Goal: Transaction & Acquisition: Purchase product/service

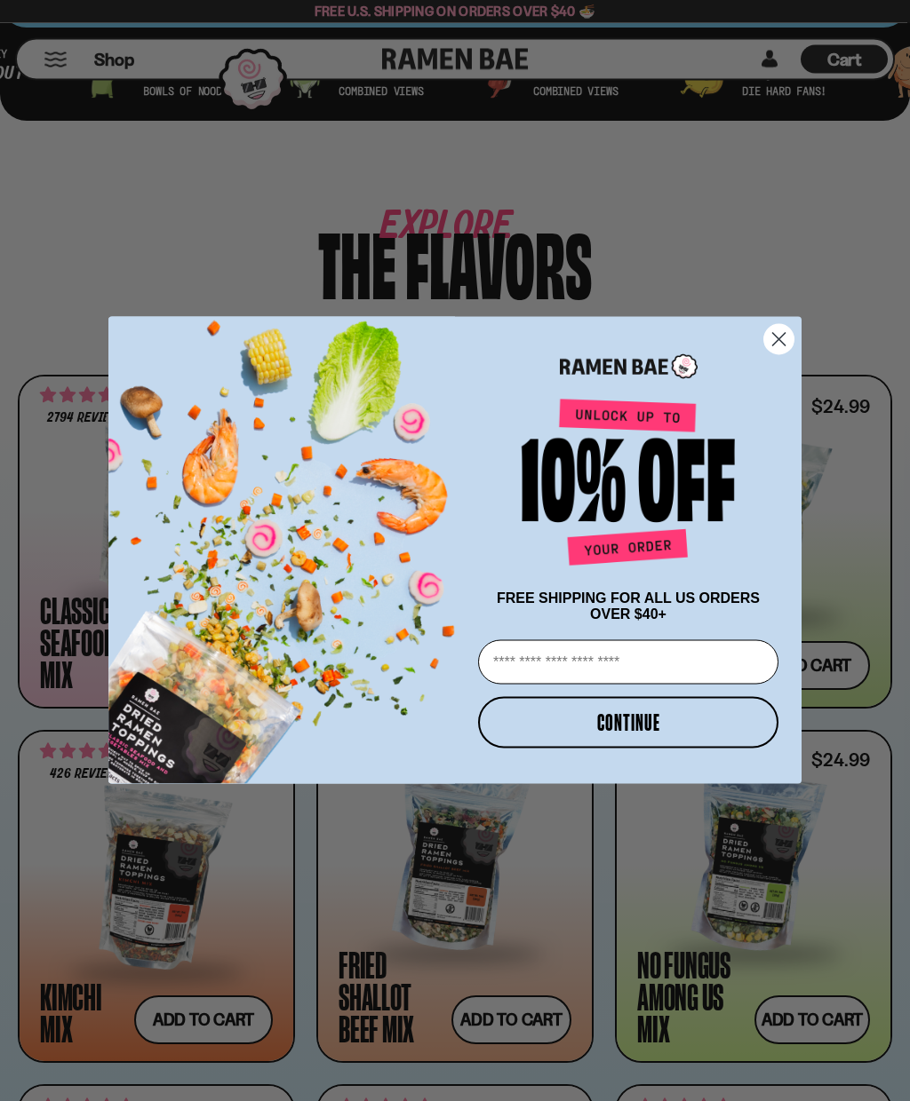
scroll to position [707, 0]
click at [605, 749] on button "CONTINUE" at bounding box center [628, 723] width 300 height 52
click at [589, 749] on button "CONTINUE" at bounding box center [628, 723] width 300 height 52
click at [783, 346] on icon "Close dialog" at bounding box center [779, 339] width 12 height 12
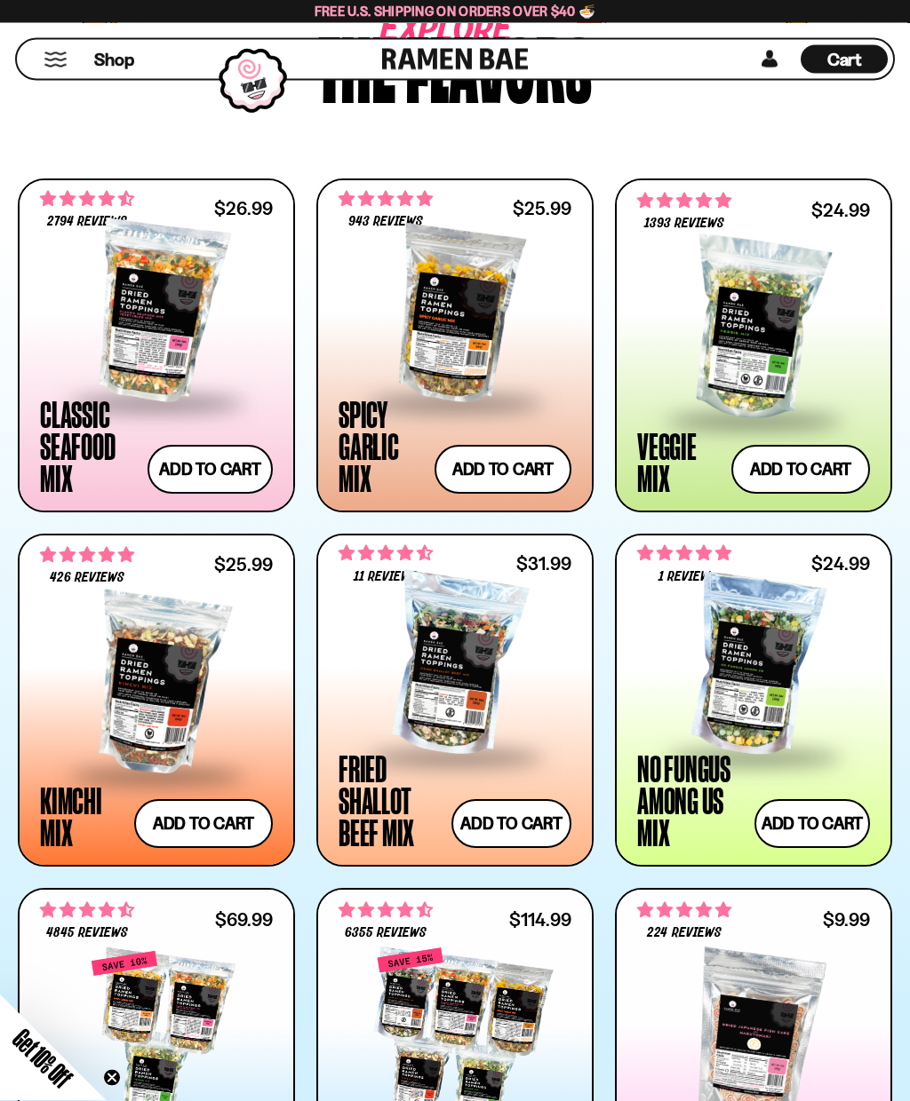
scroll to position [902, 0]
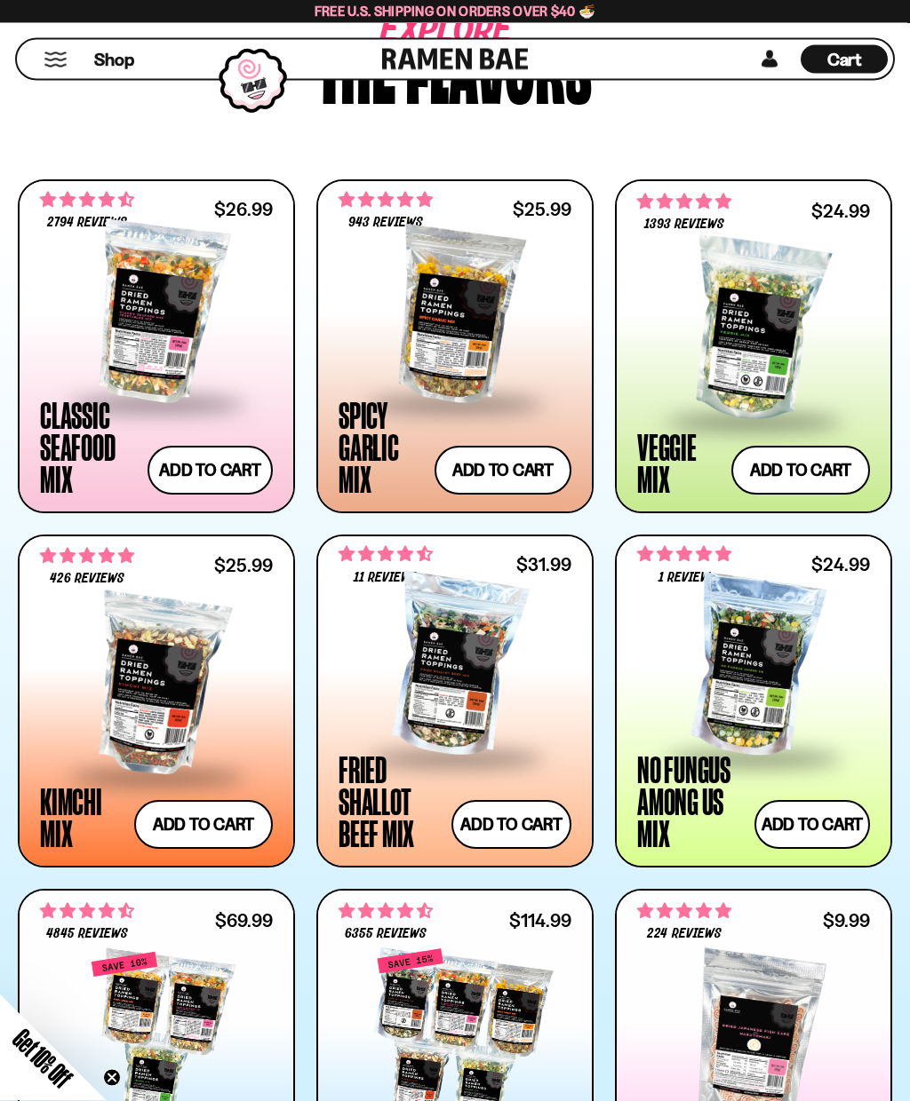
click at [510, 473] on button "Add to cart" at bounding box center [502, 471] width 137 height 49
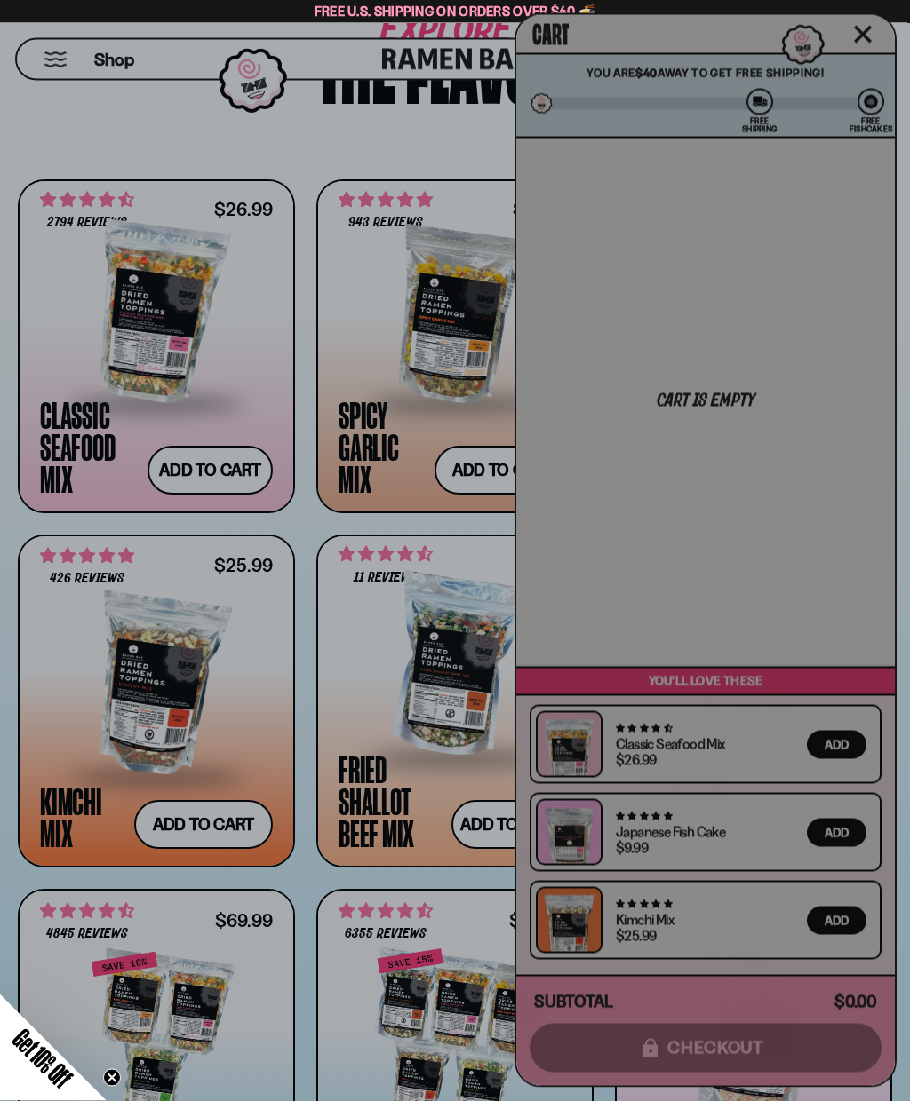
scroll to position [902, 0]
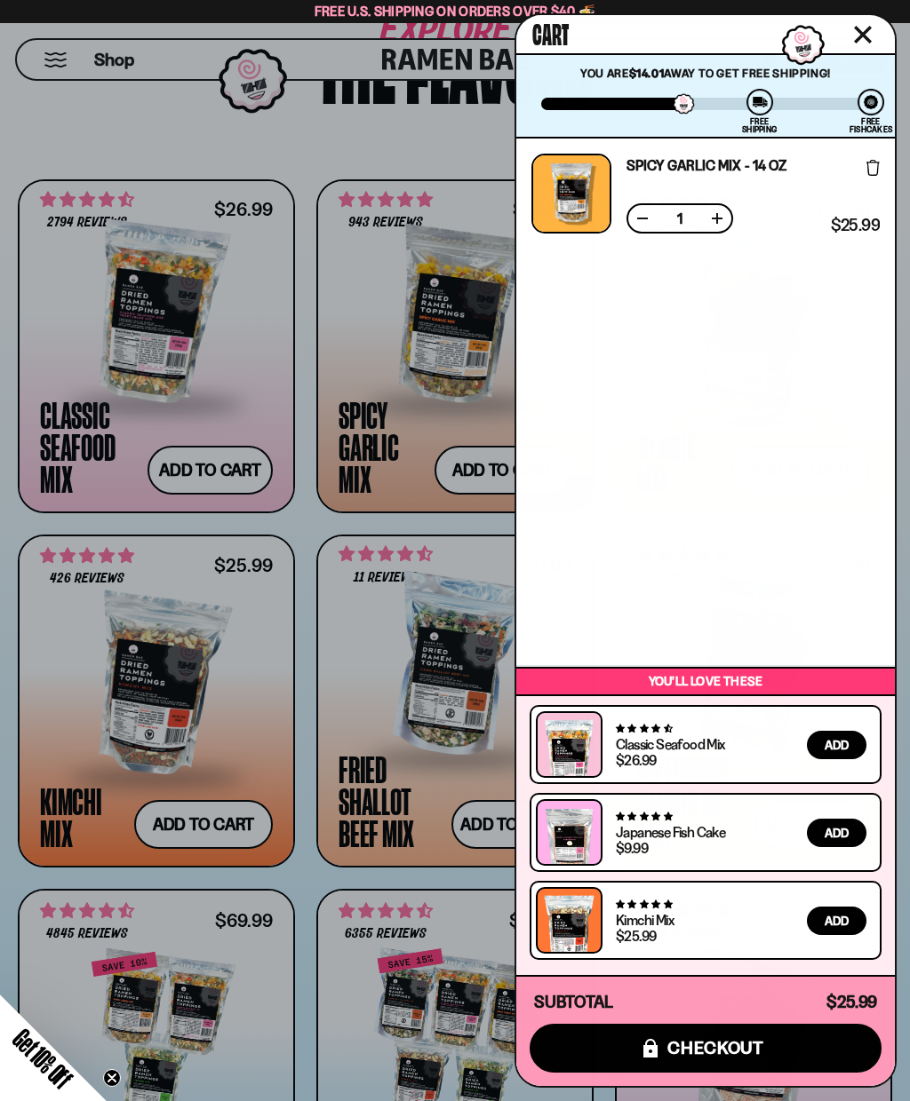
click at [306, 519] on div at bounding box center [455, 550] width 910 height 1101
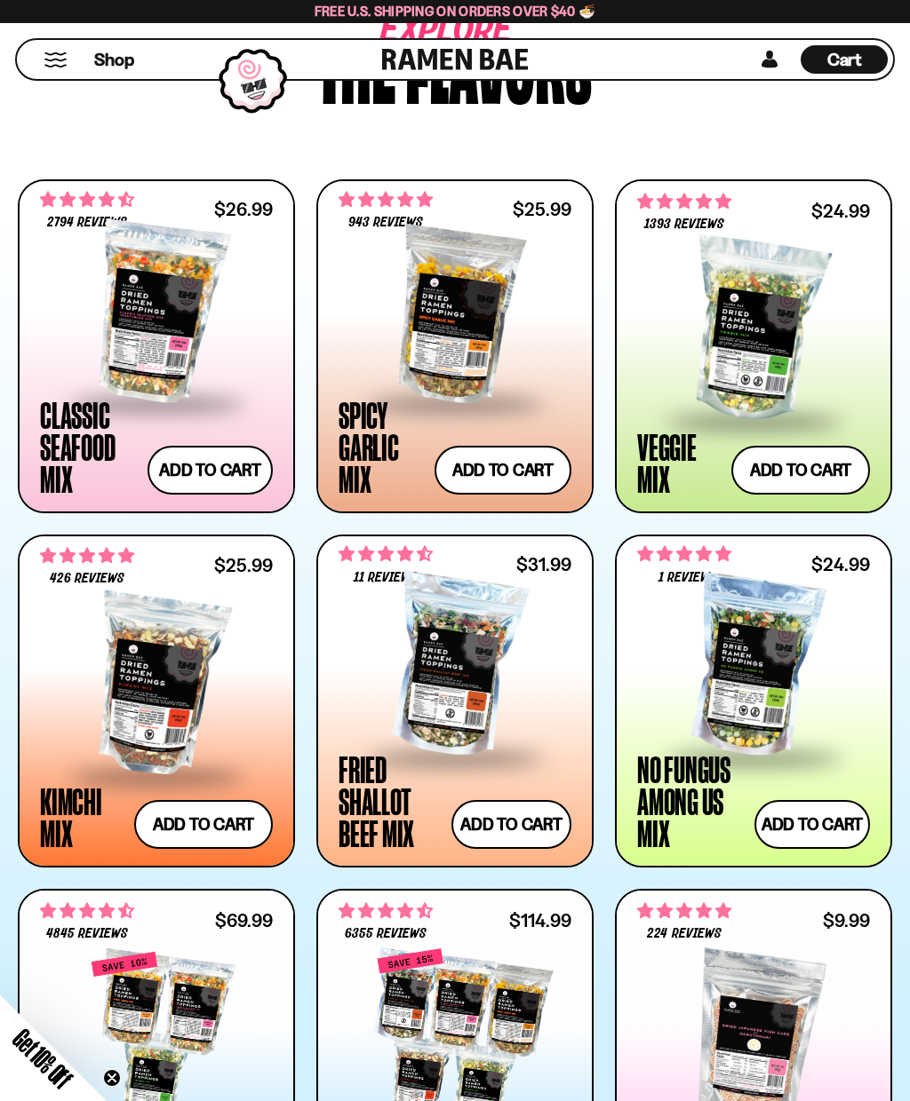
click at [511, 815] on button "Add to cart" at bounding box center [511, 824] width 120 height 49
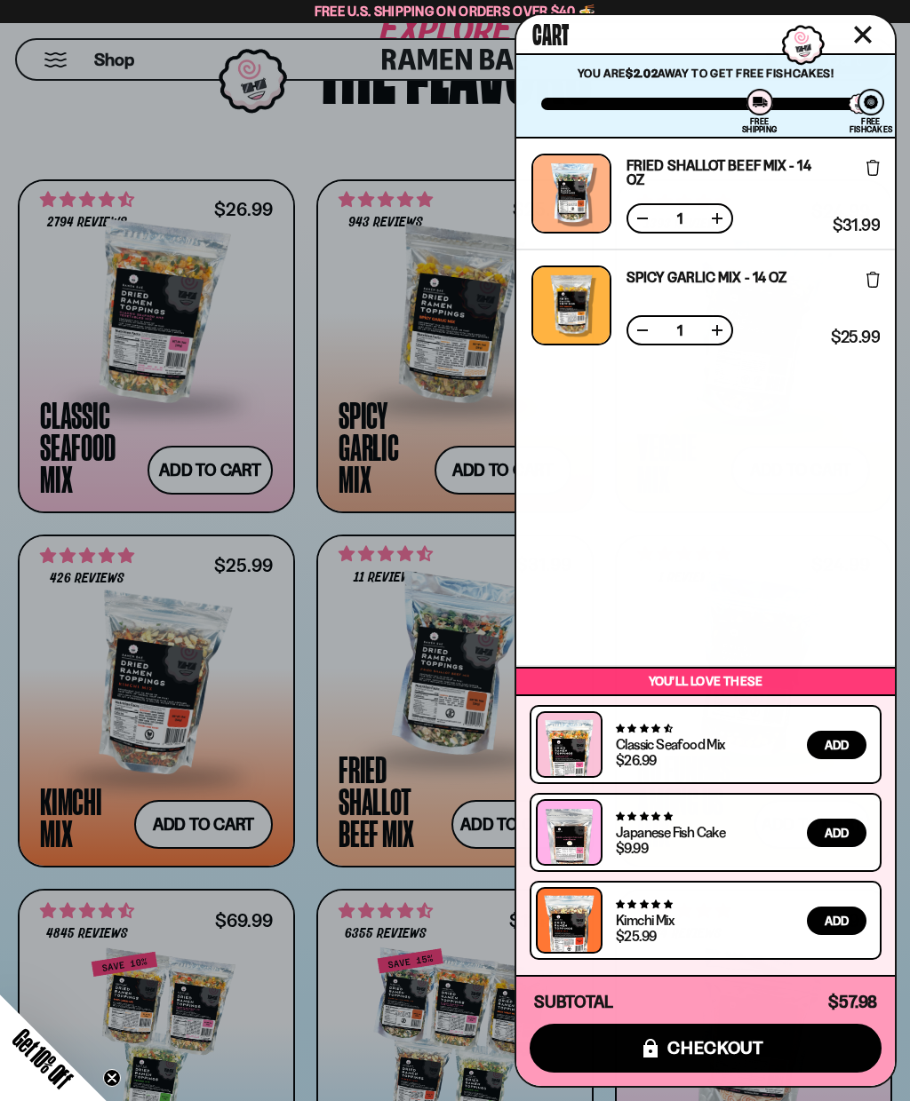
click at [310, 882] on div at bounding box center [455, 550] width 910 height 1101
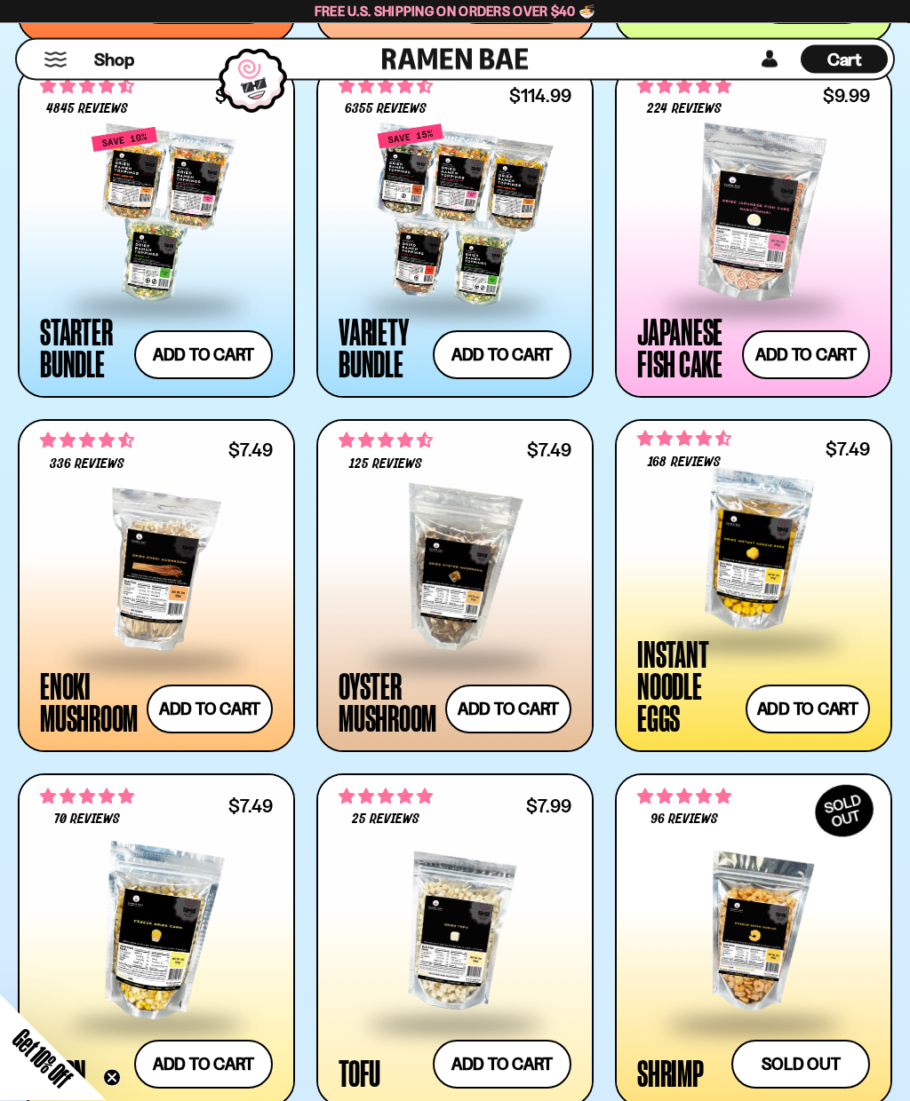
scroll to position [1728, 0]
click at [797, 711] on button "Add to cart" at bounding box center [807, 709] width 124 height 49
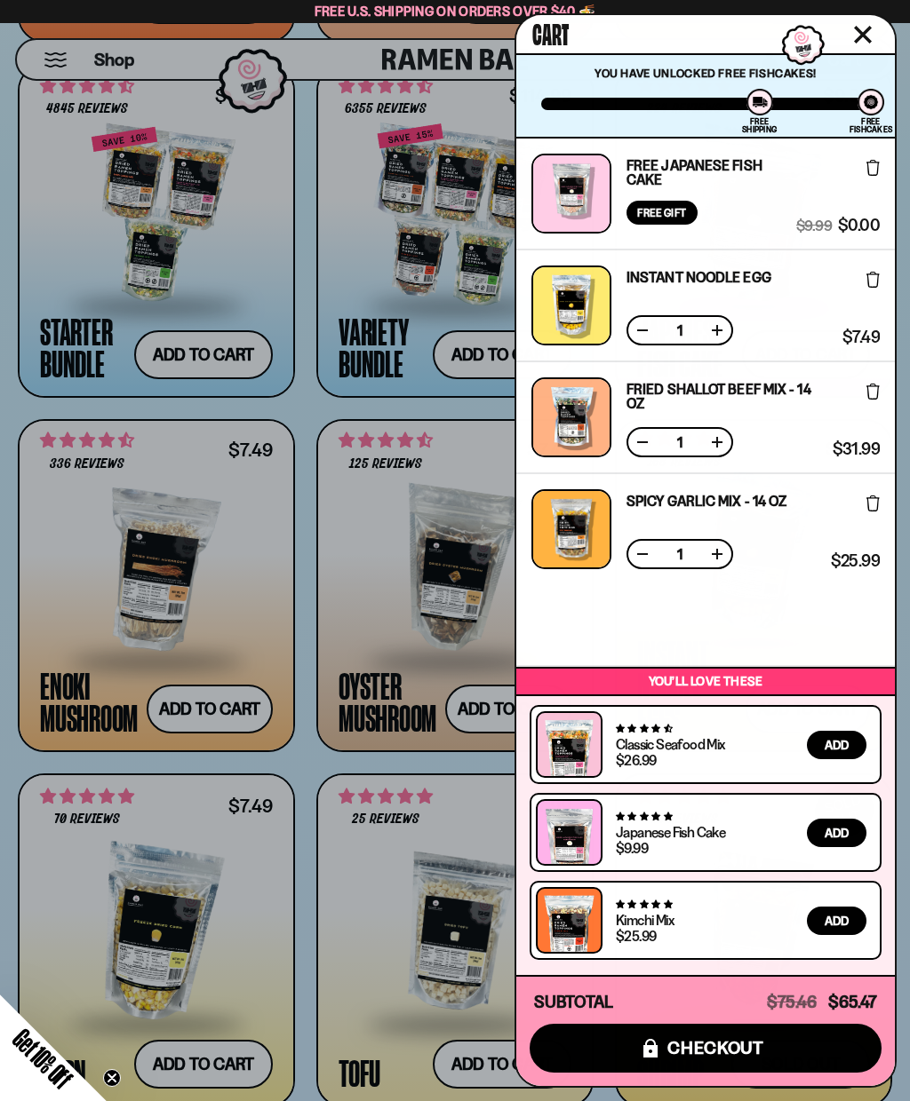
click at [311, 759] on div at bounding box center [455, 550] width 910 height 1101
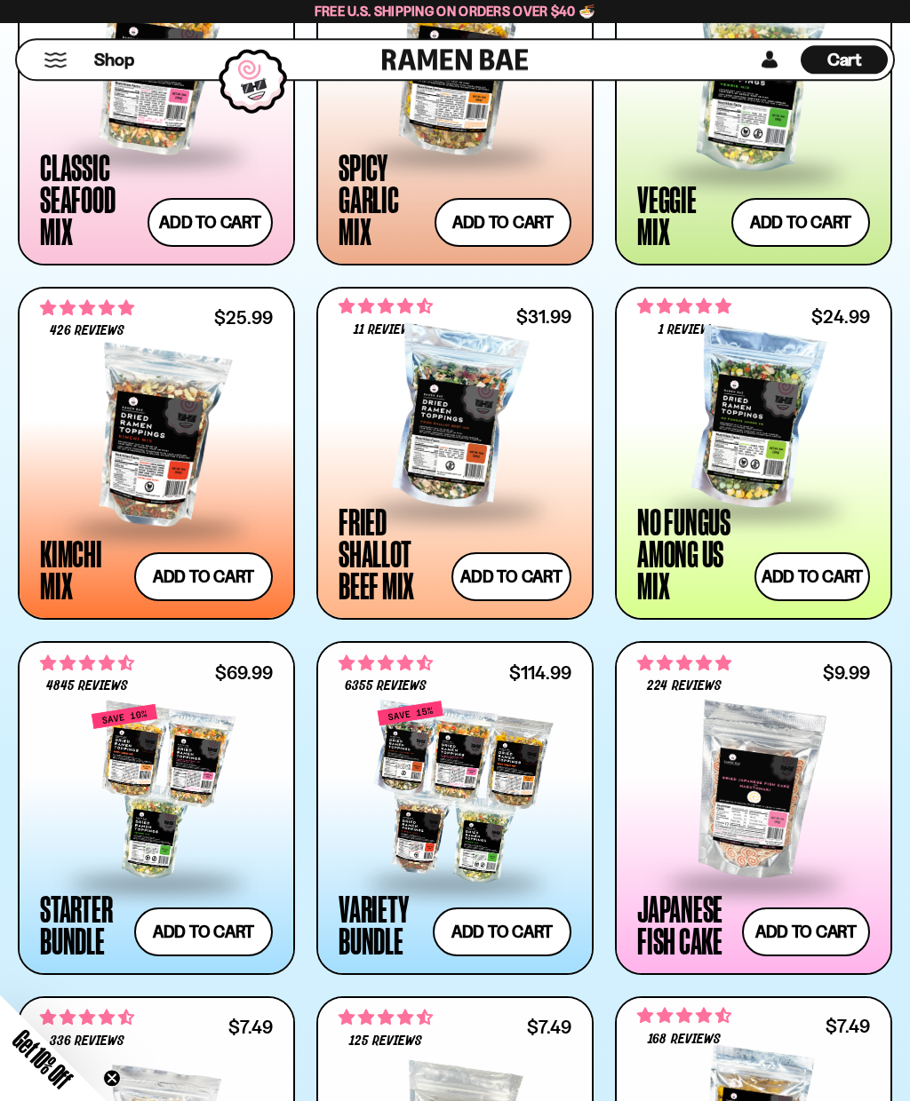
scroll to position [1116, 0]
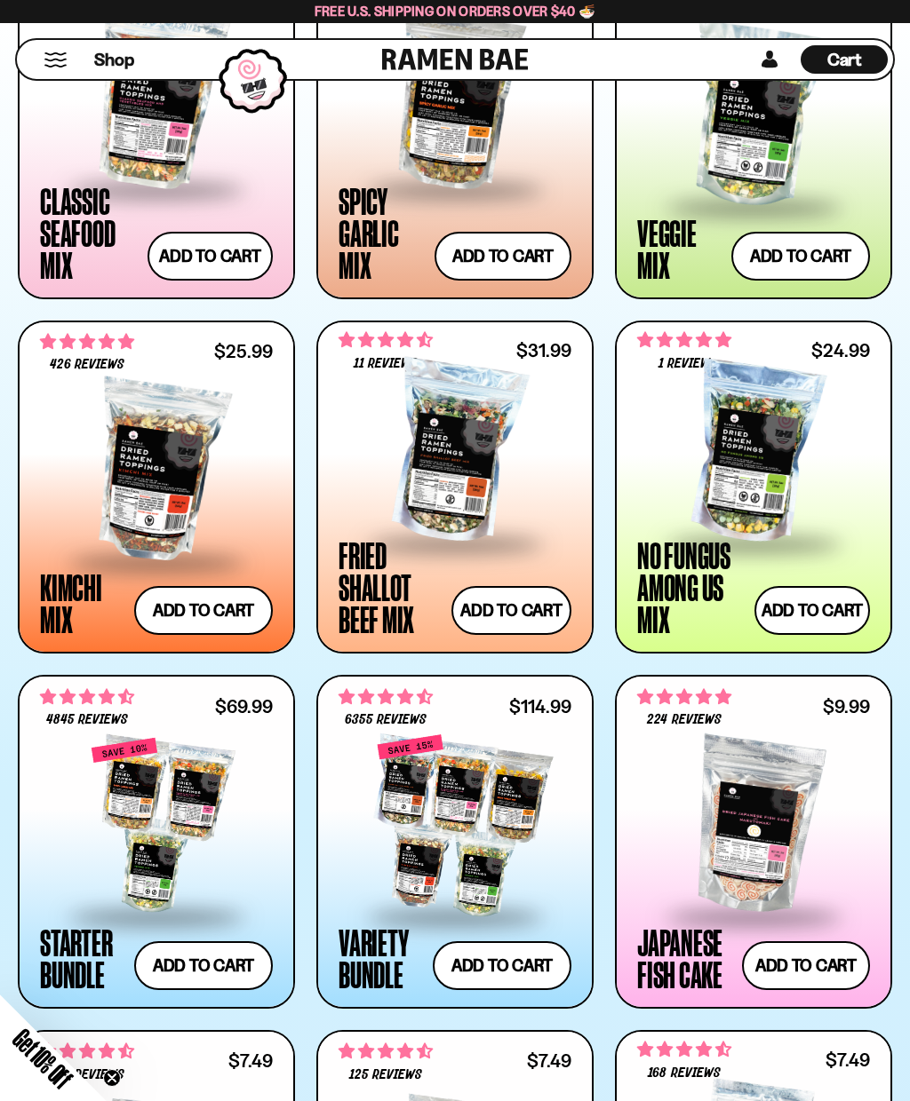
click at [484, 827] on div at bounding box center [454, 826] width 233 height 178
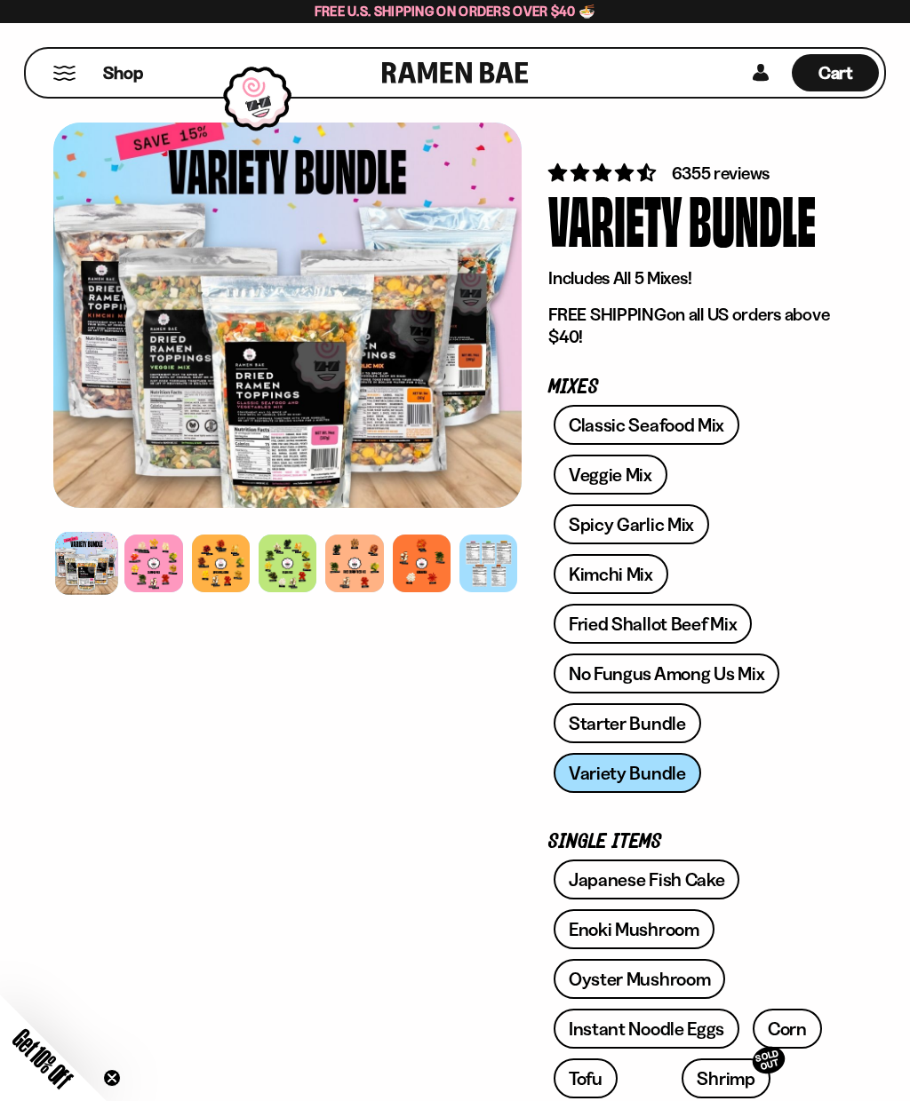
click at [158, 570] on div at bounding box center [153, 564] width 58 height 58
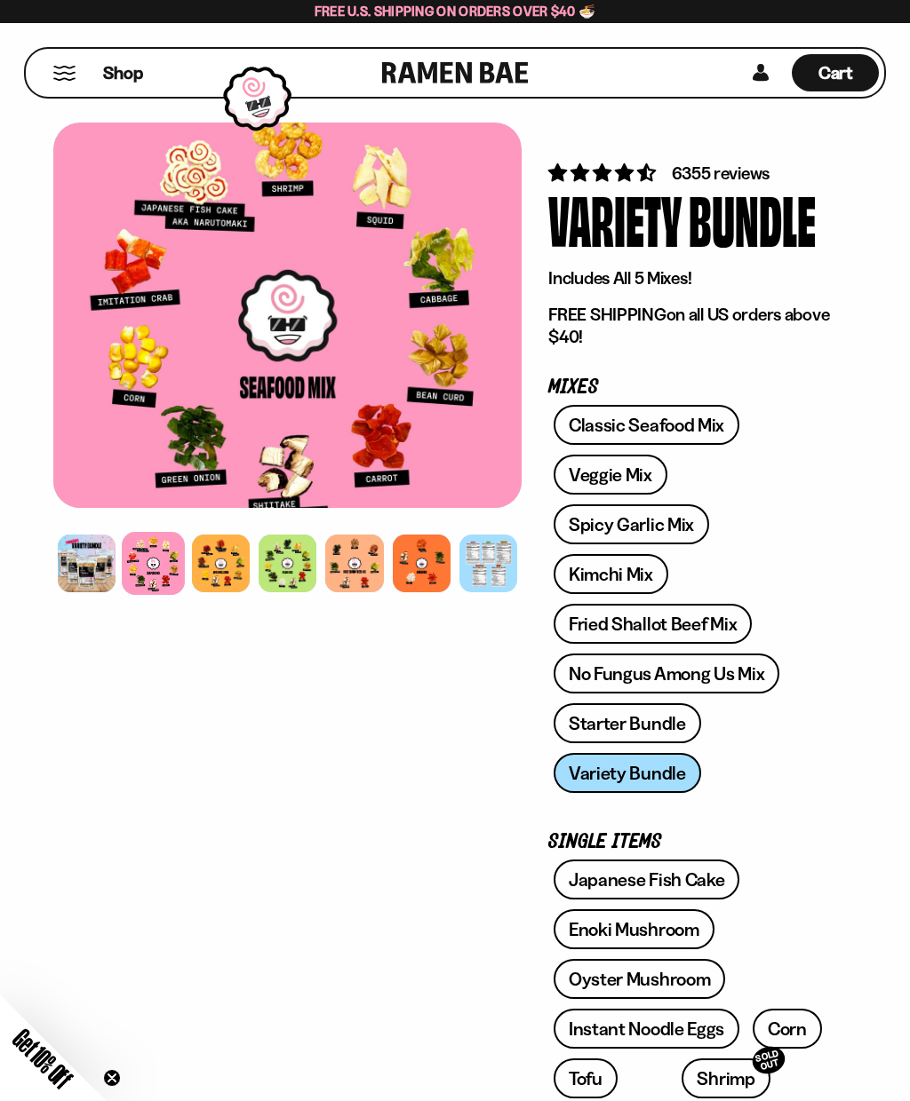
click at [226, 568] on div at bounding box center [221, 564] width 58 height 58
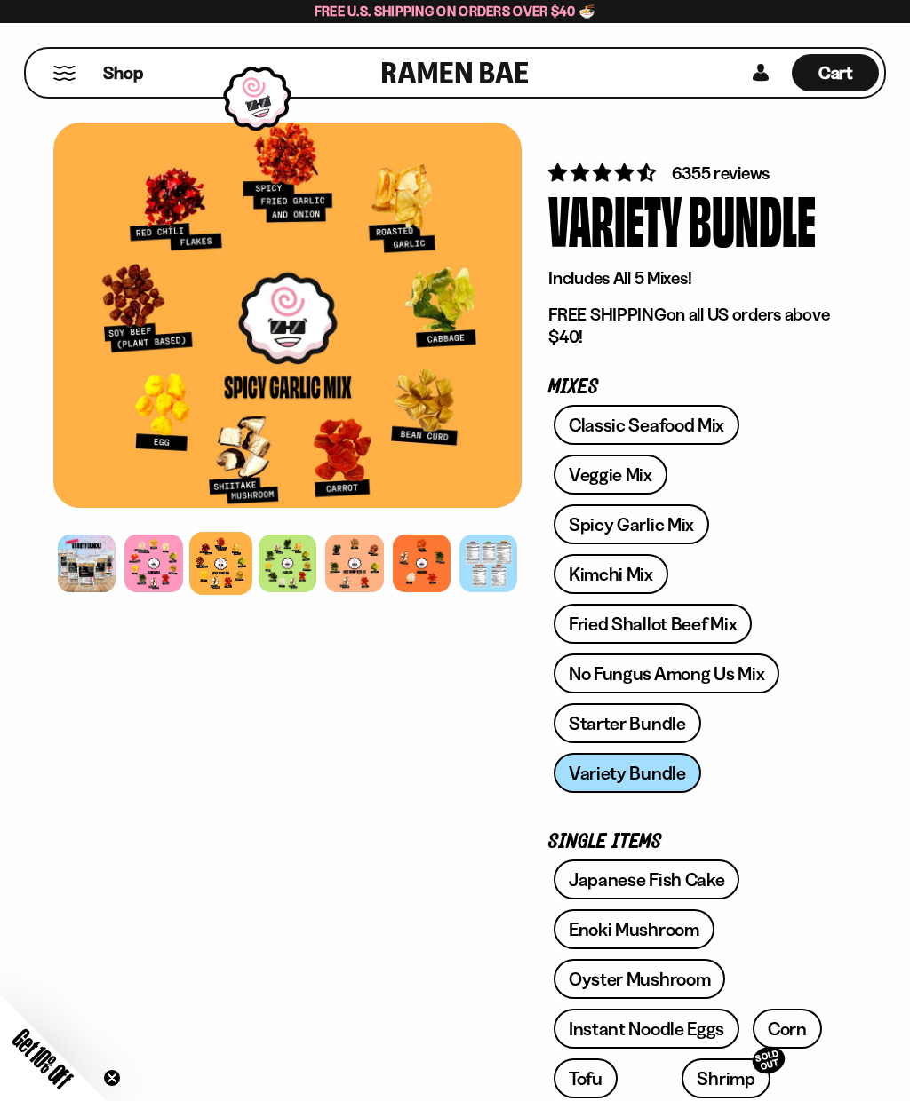
click at [286, 568] on div at bounding box center [287, 564] width 58 height 58
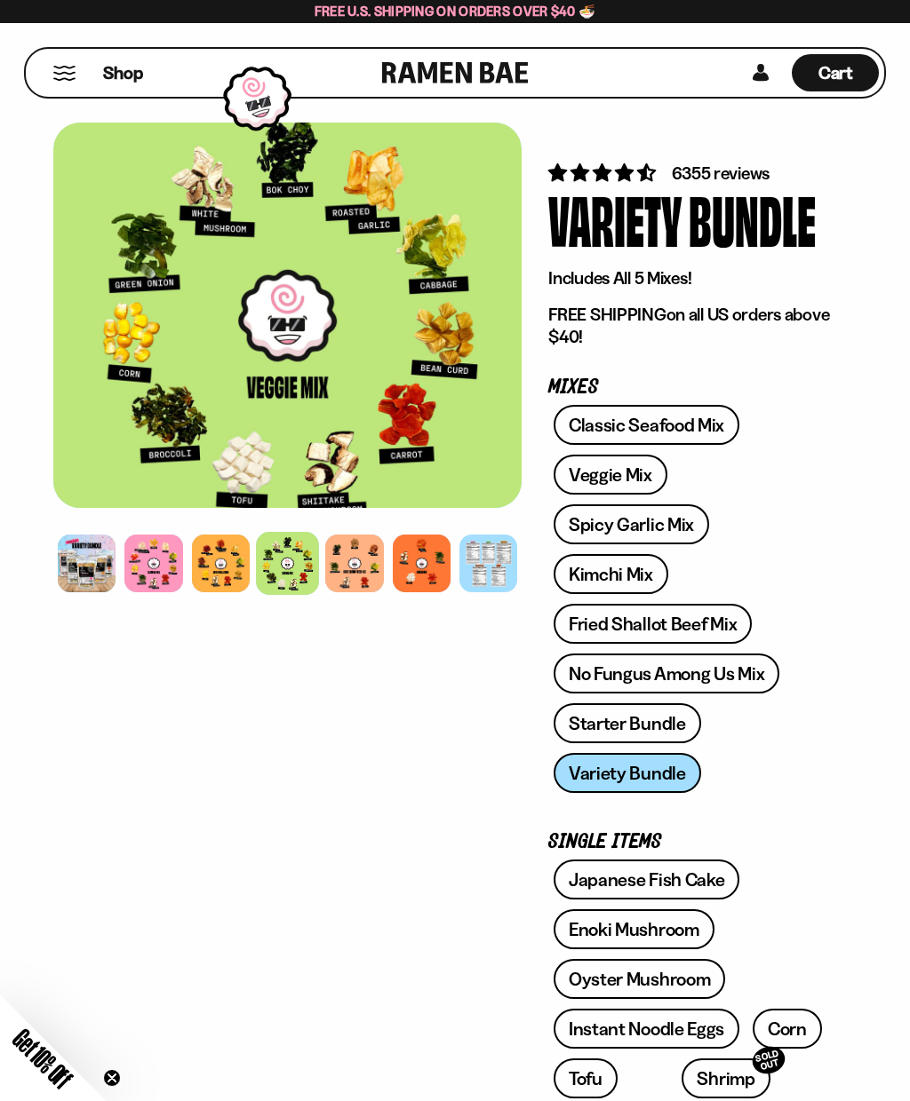
click at [351, 557] on div at bounding box center [354, 564] width 58 height 58
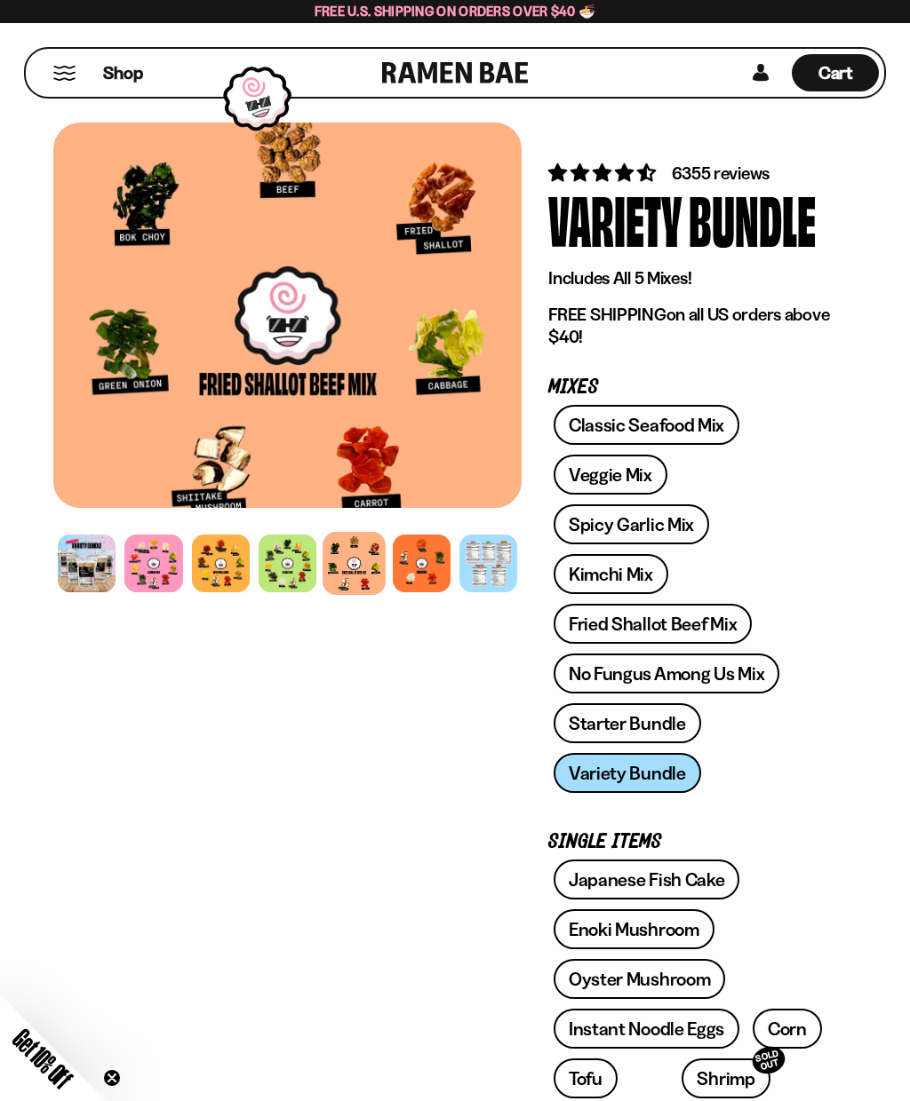
click at [416, 558] on div at bounding box center [422, 564] width 58 height 58
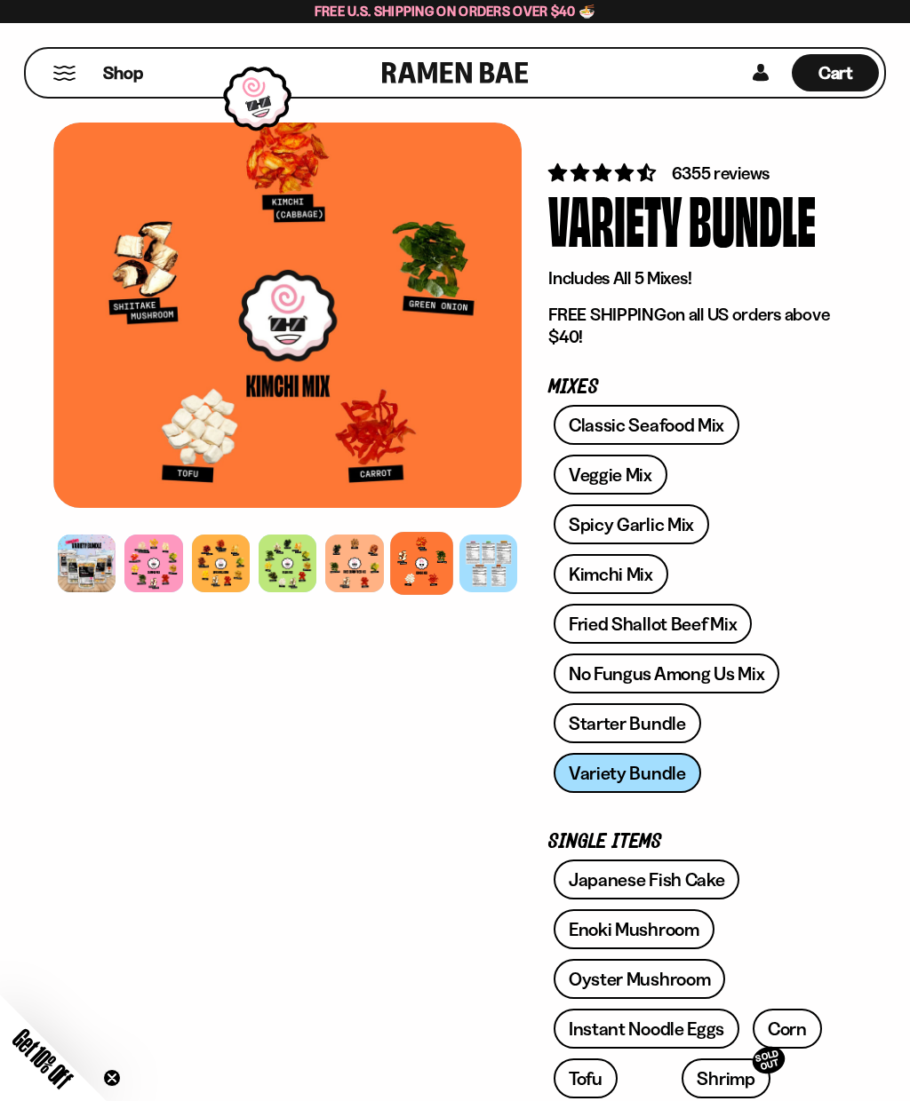
click at [215, 567] on div at bounding box center [221, 564] width 58 height 58
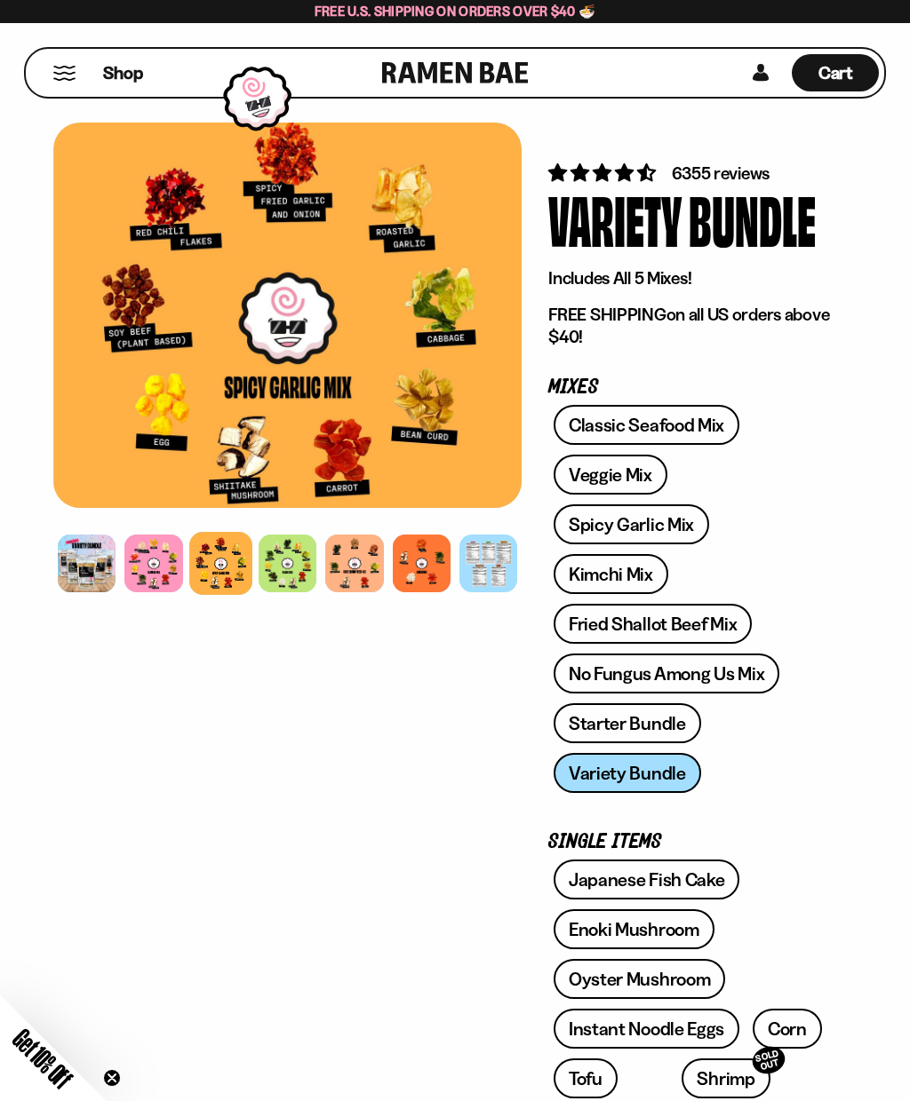
click at [294, 561] on div at bounding box center [287, 564] width 58 height 58
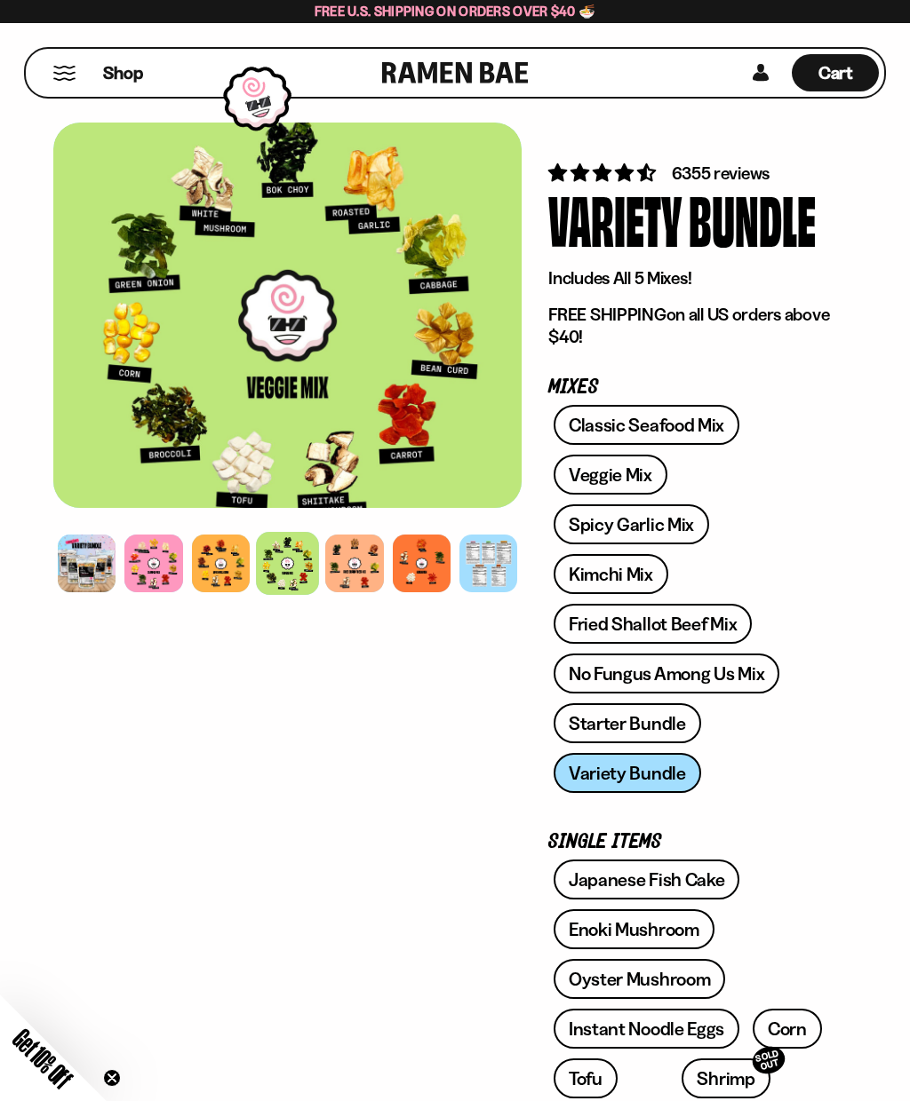
click at [830, 65] on span "Cart" at bounding box center [835, 72] width 35 height 21
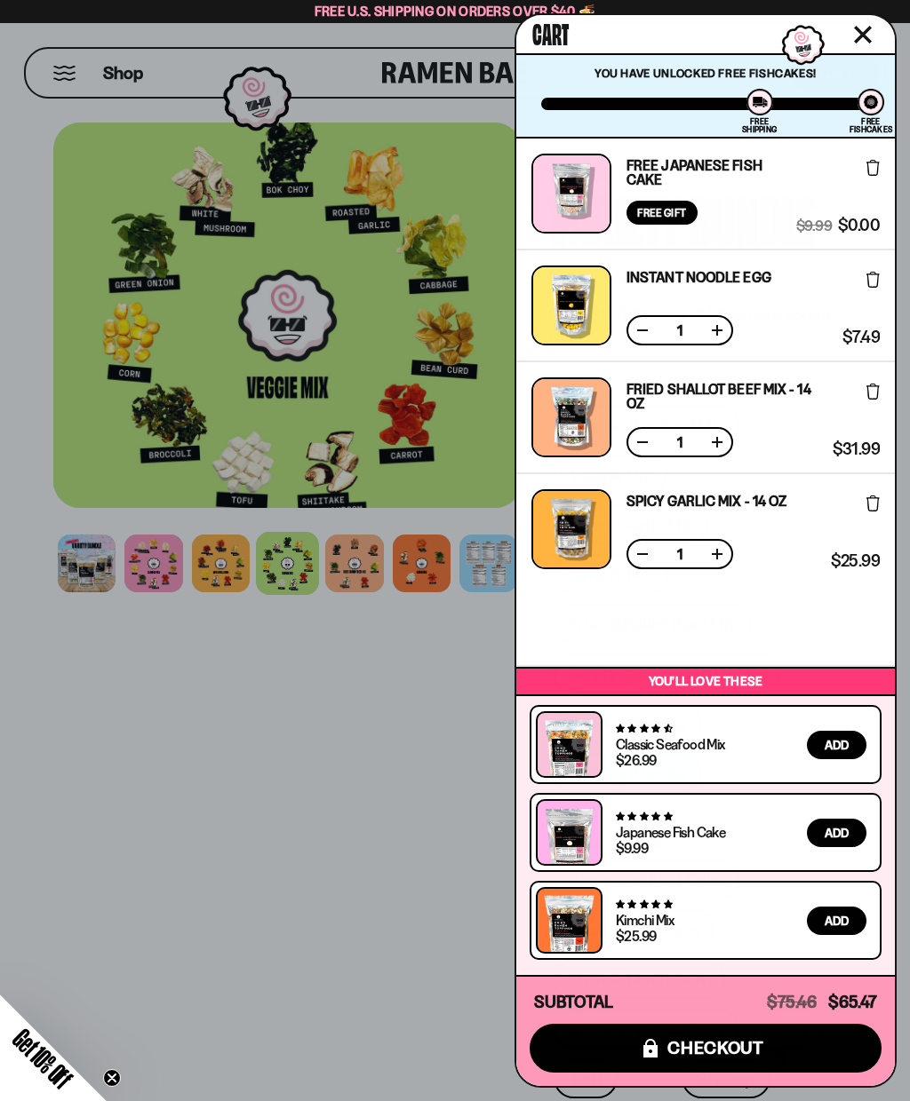
click at [878, 169] on icon at bounding box center [872, 168] width 13 height 16
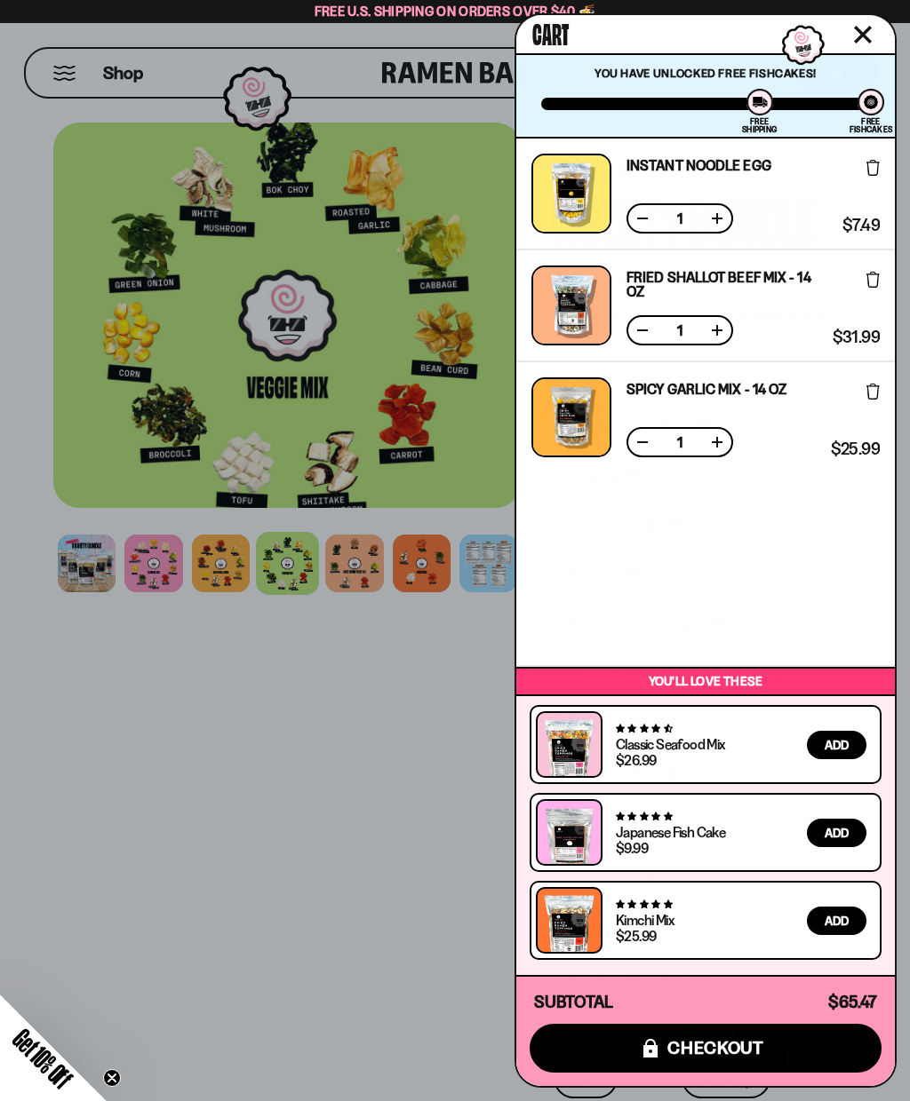
click at [802, 37] on div at bounding box center [802, 44] width 51 height 49
click at [870, 99] on div at bounding box center [870, 102] width 27 height 27
click at [871, 107] on div at bounding box center [870, 102] width 27 height 27
click at [873, 107] on div at bounding box center [870, 102] width 27 height 27
click at [752, 568] on div "Instant Noodle Egg Free Gift Subscription: 1 $7.49 $7.49 (Saved $0.00 ) Fried S…" at bounding box center [705, 402] width 378 height 527
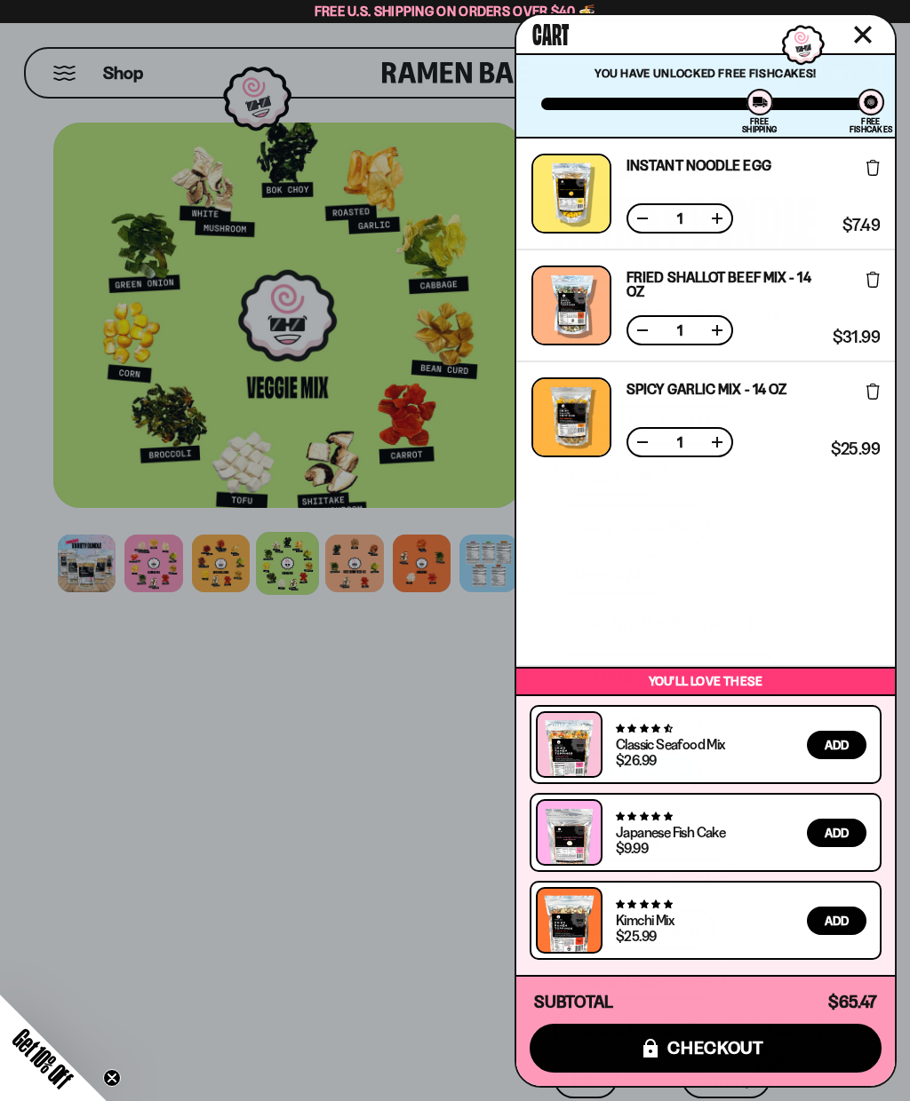
click at [883, 159] on div "Instant Noodle Egg Free Gift Subscription: 1 $7.49 $7.49 (Saved $0.00 )" at bounding box center [705, 195] width 378 height 112
click at [869, 282] on icon at bounding box center [872, 280] width 13 height 16
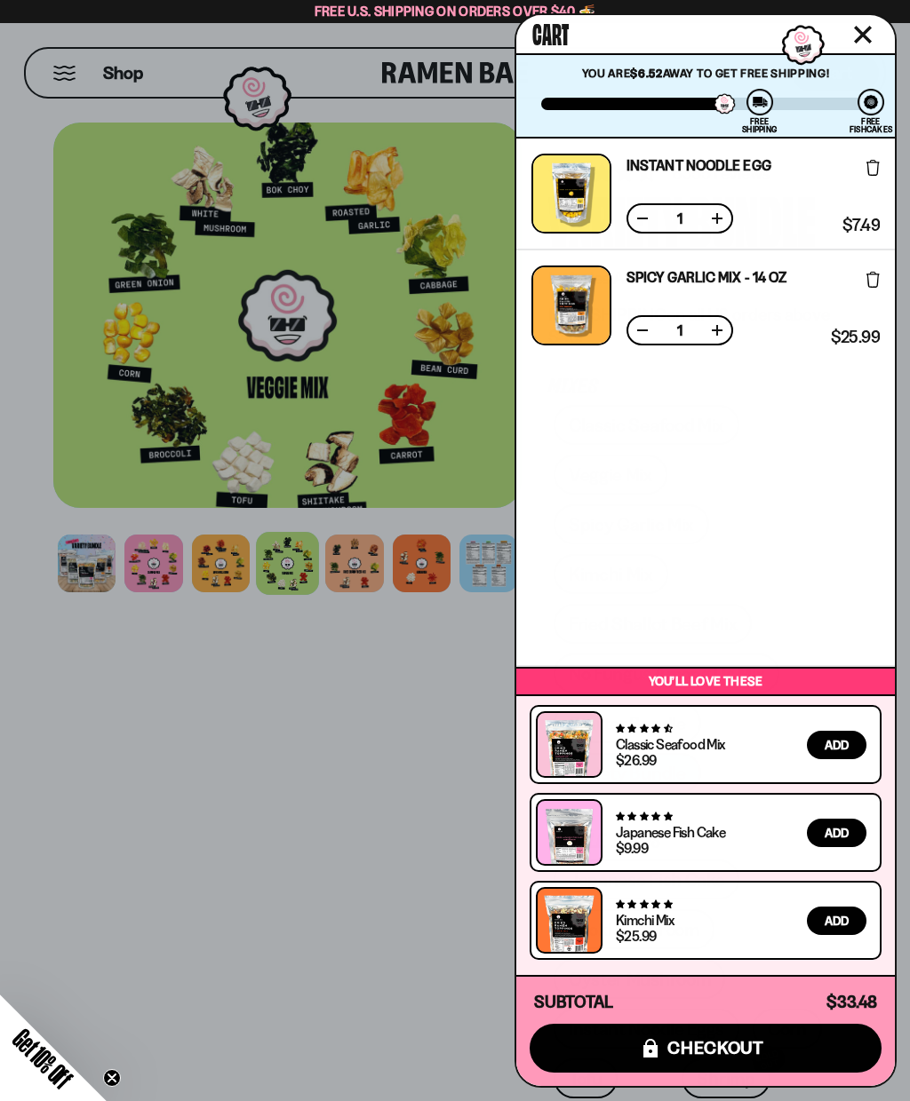
click at [871, 171] on icon at bounding box center [872, 168] width 13 height 16
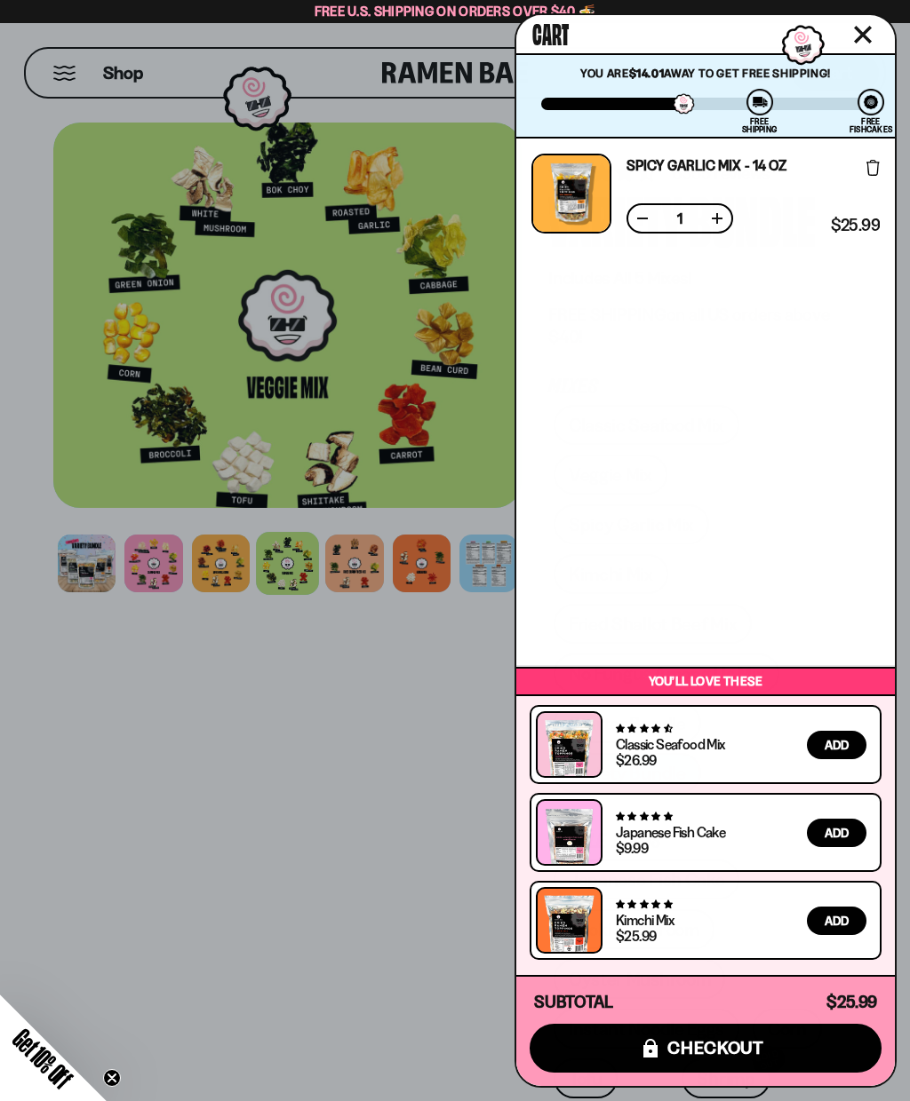
click at [870, 157] on button at bounding box center [872, 166] width 13 height 34
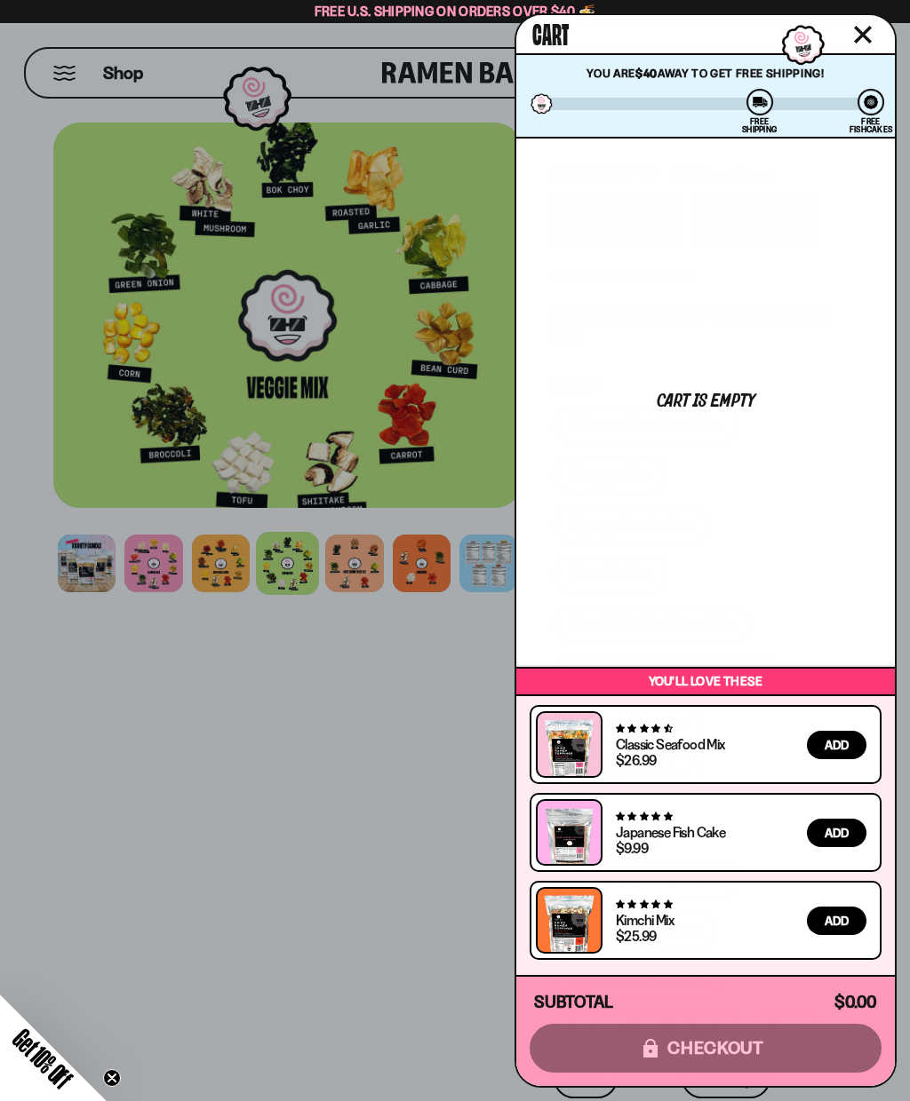
click at [865, 38] on icon "Close cart" at bounding box center [862, 35] width 16 height 16
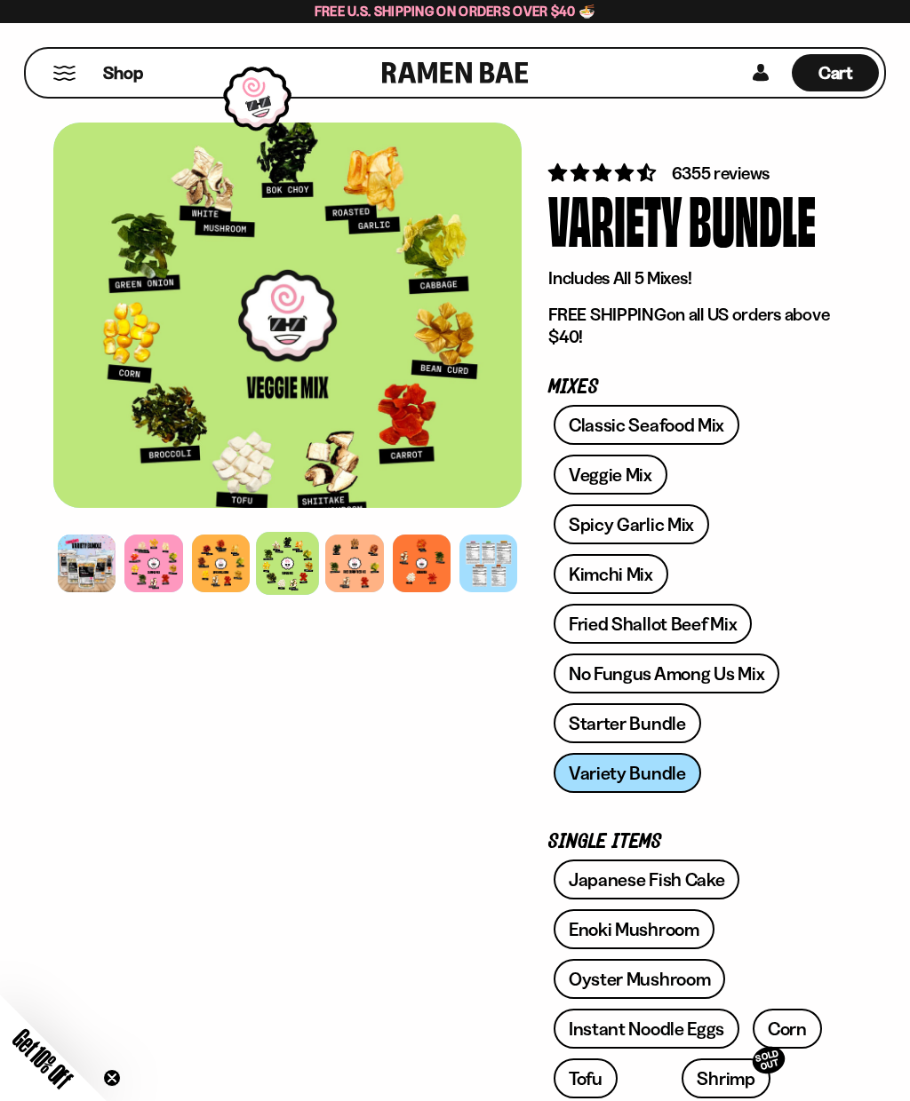
click at [685, 514] on link "Spicy Garlic Mix" at bounding box center [630, 524] width 155 height 40
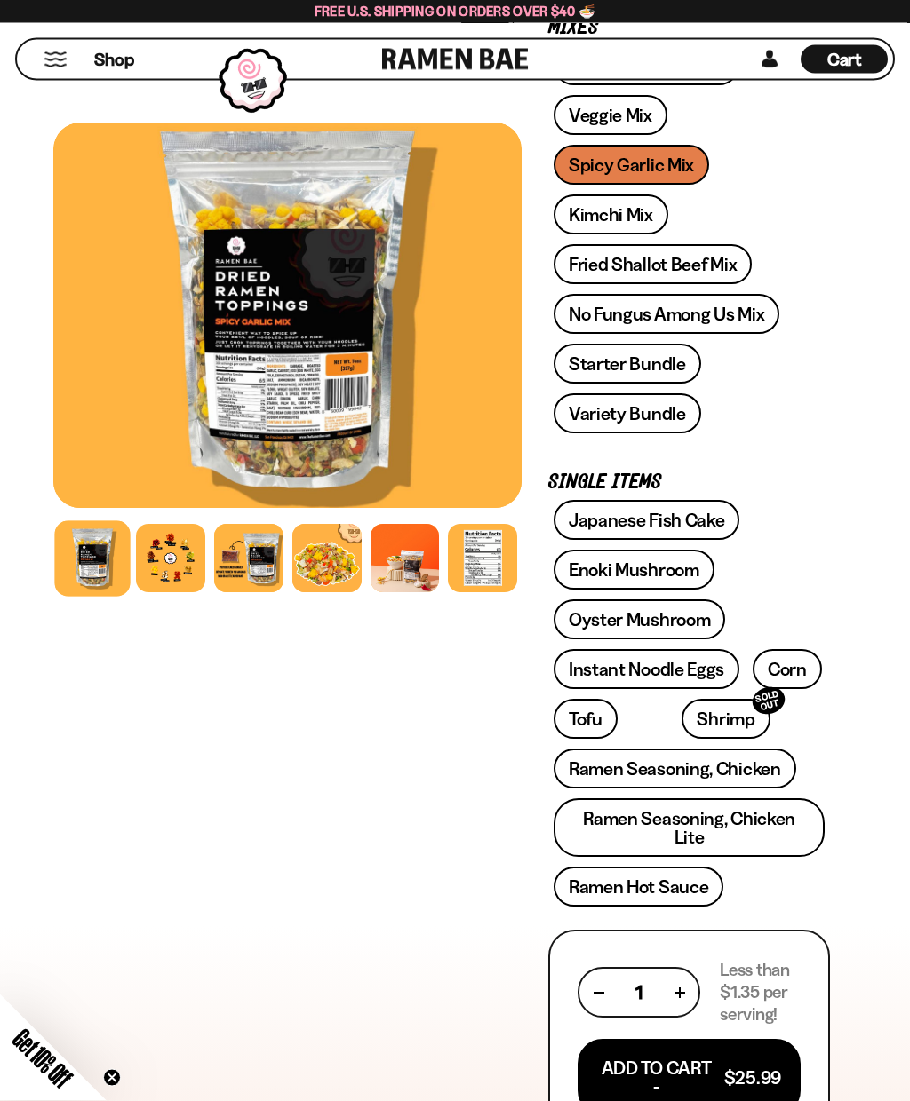
scroll to position [426, 0]
click at [622, 1055] on button "Add To Cart - $25.99" at bounding box center [688, 1077] width 223 height 76
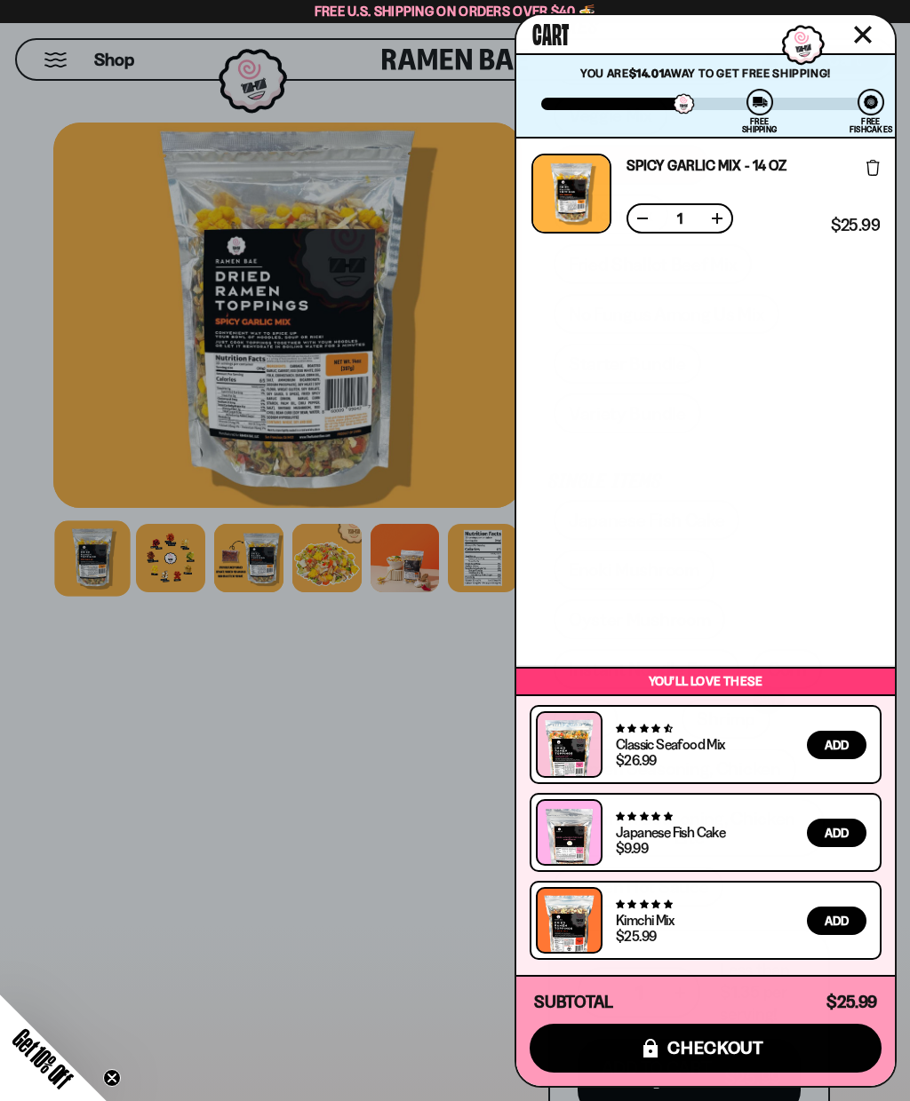
click at [399, 747] on div at bounding box center [455, 550] width 910 height 1101
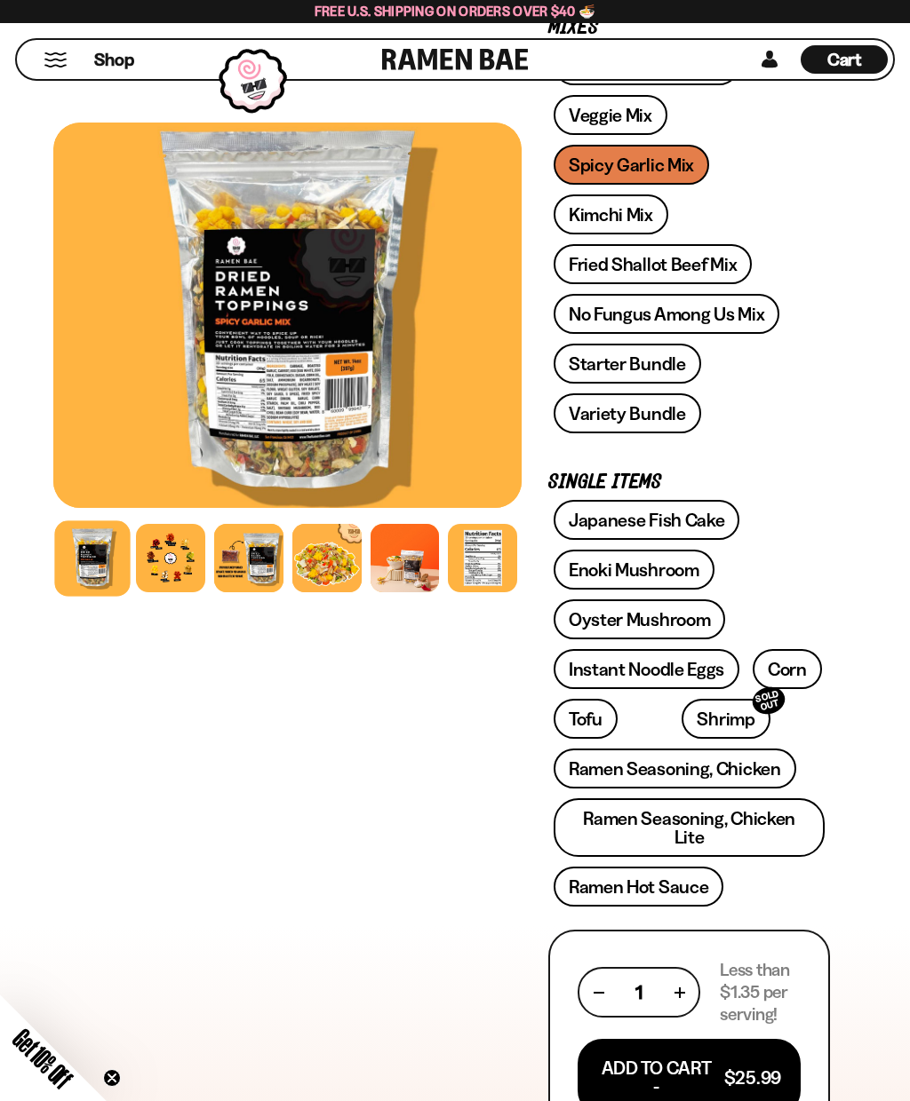
click at [725, 261] on link "Fried Shallot Beef Mix" at bounding box center [652, 264] width 198 height 40
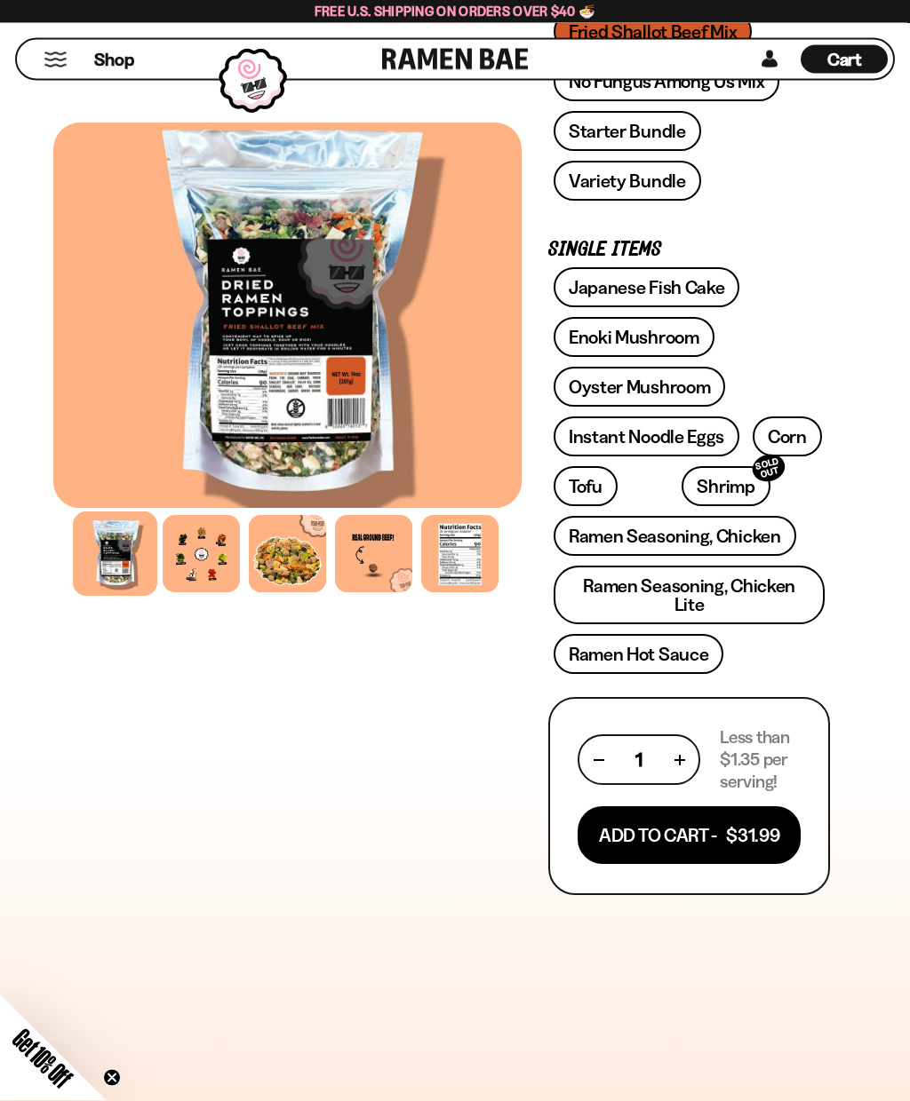
scroll to position [659, 0]
click at [740, 822] on button "Add To Cart - $31.99" at bounding box center [688, 835] width 223 height 58
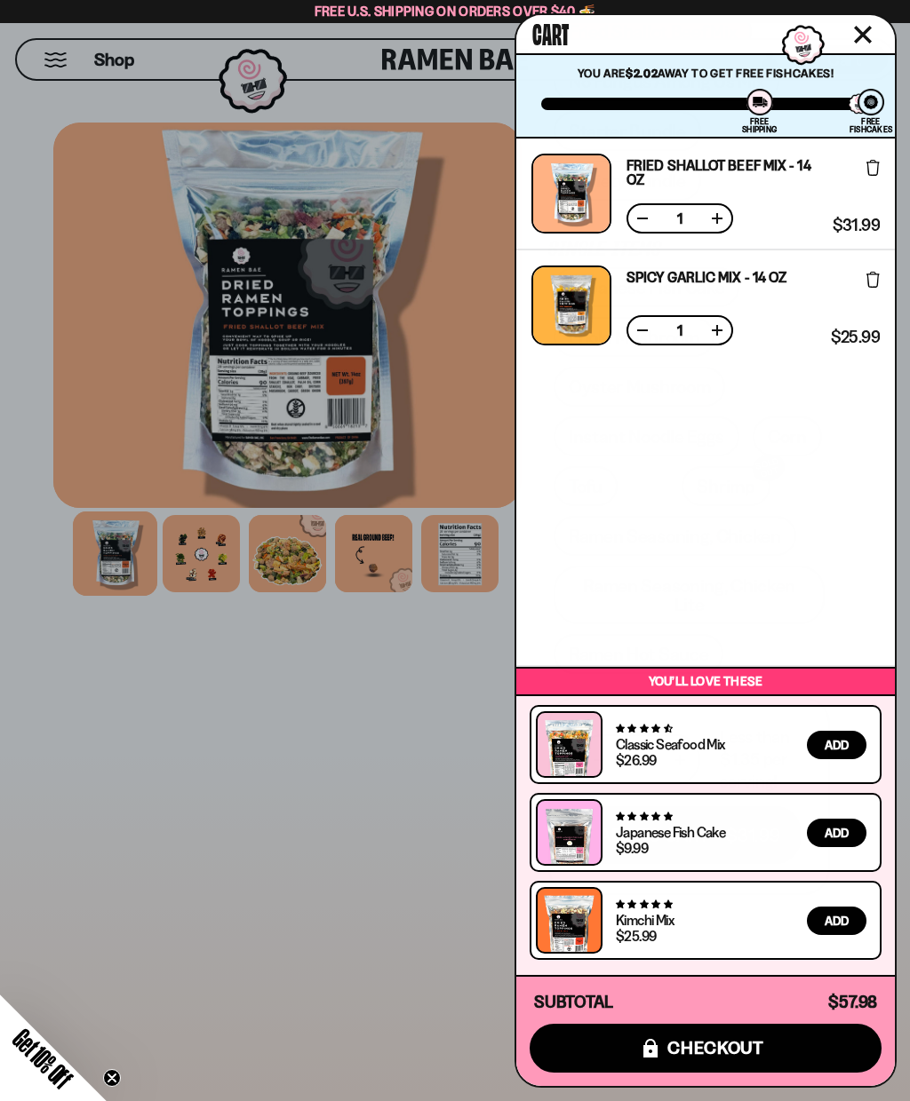
click at [319, 808] on div at bounding box center [455, 550] width 910 height 1101
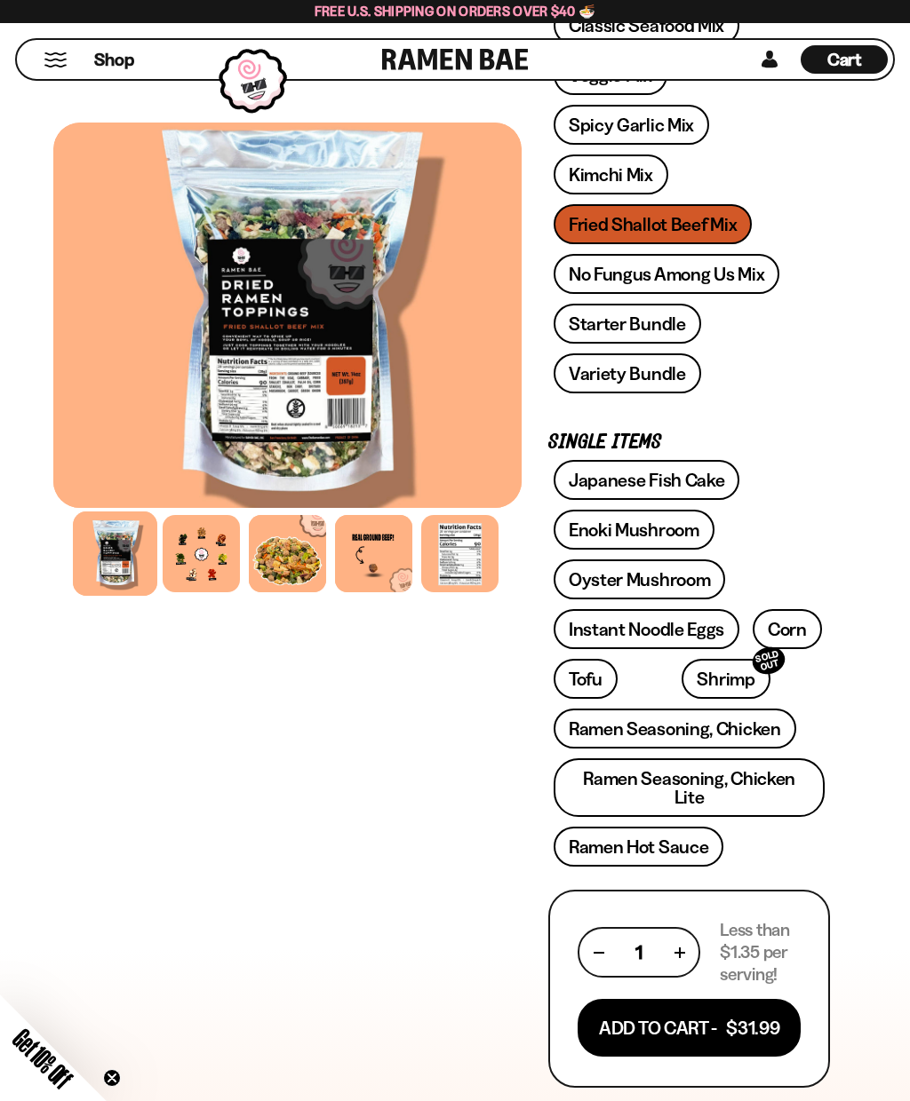
scroll to position [464, 0]
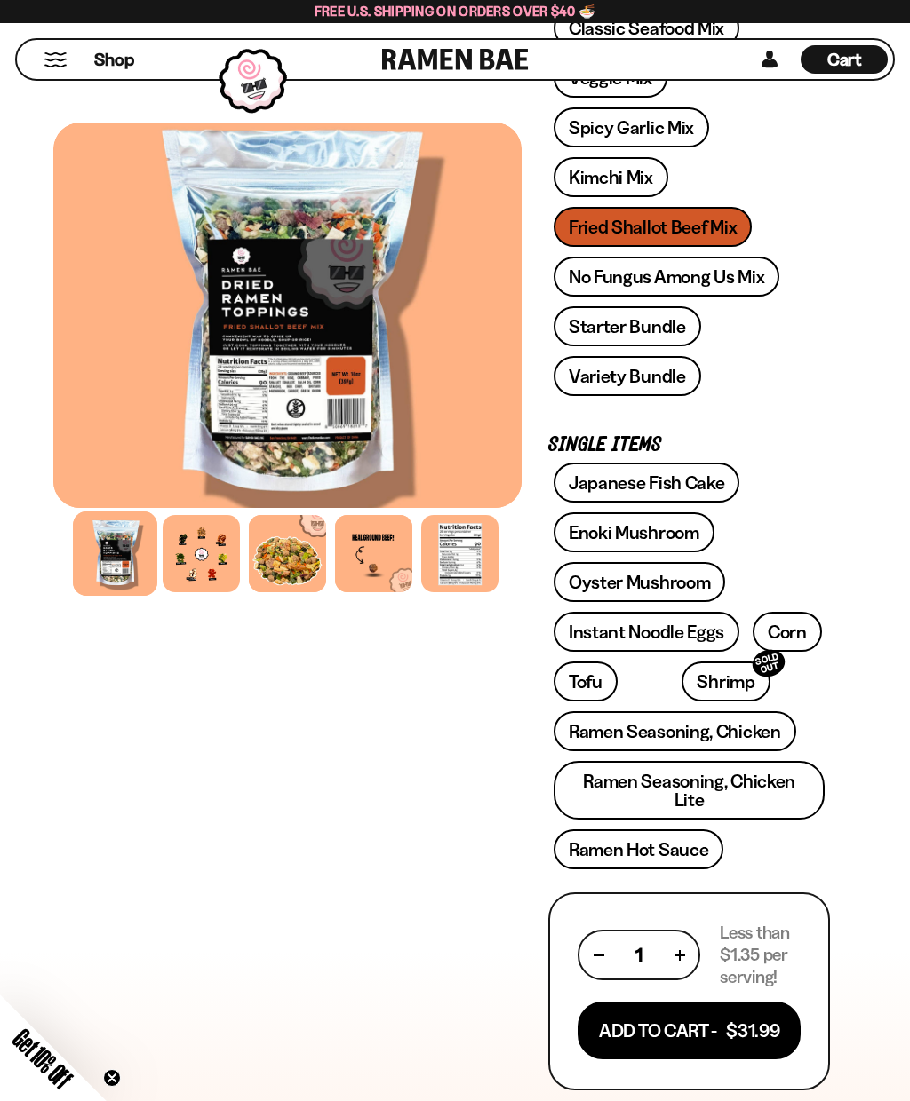
click at [633, 638] on link "Instant Noodle Eggs" at bounding box center [646, 632] width 186 height 40
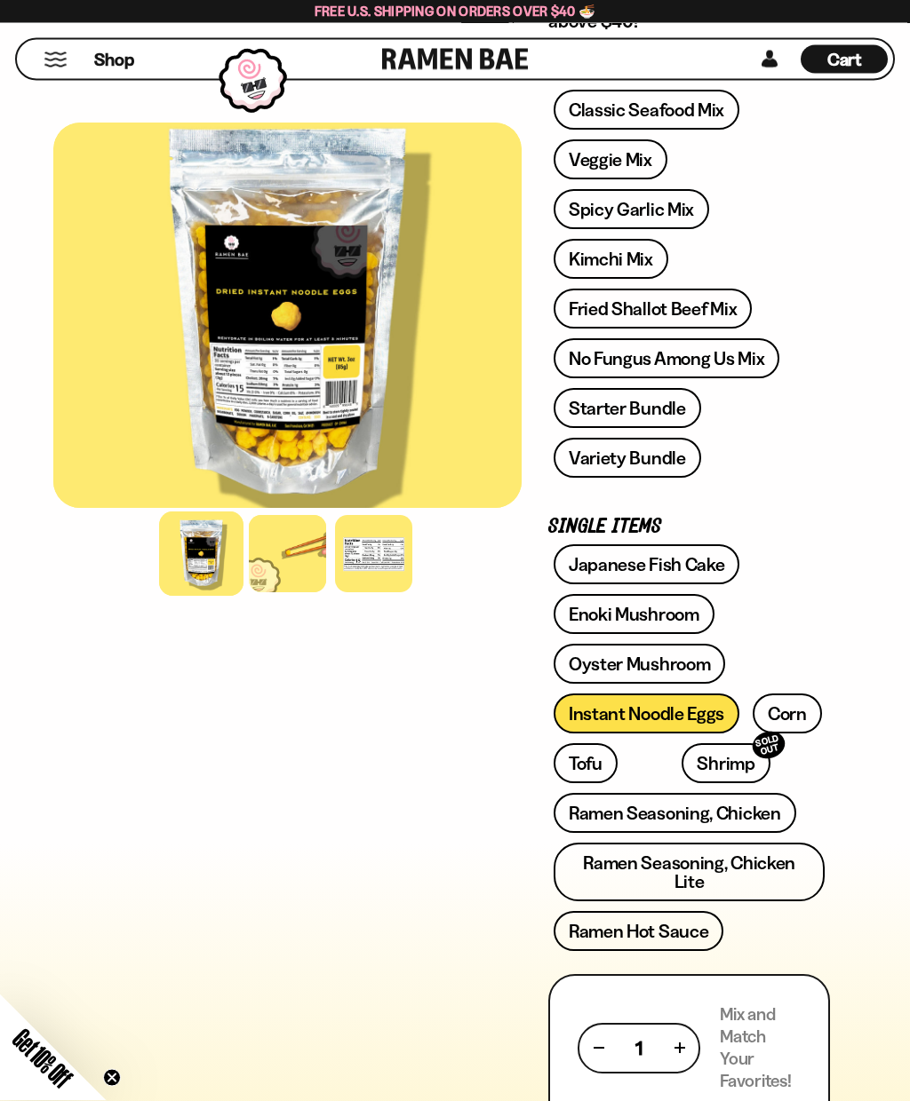
scroll to position [385, 0]
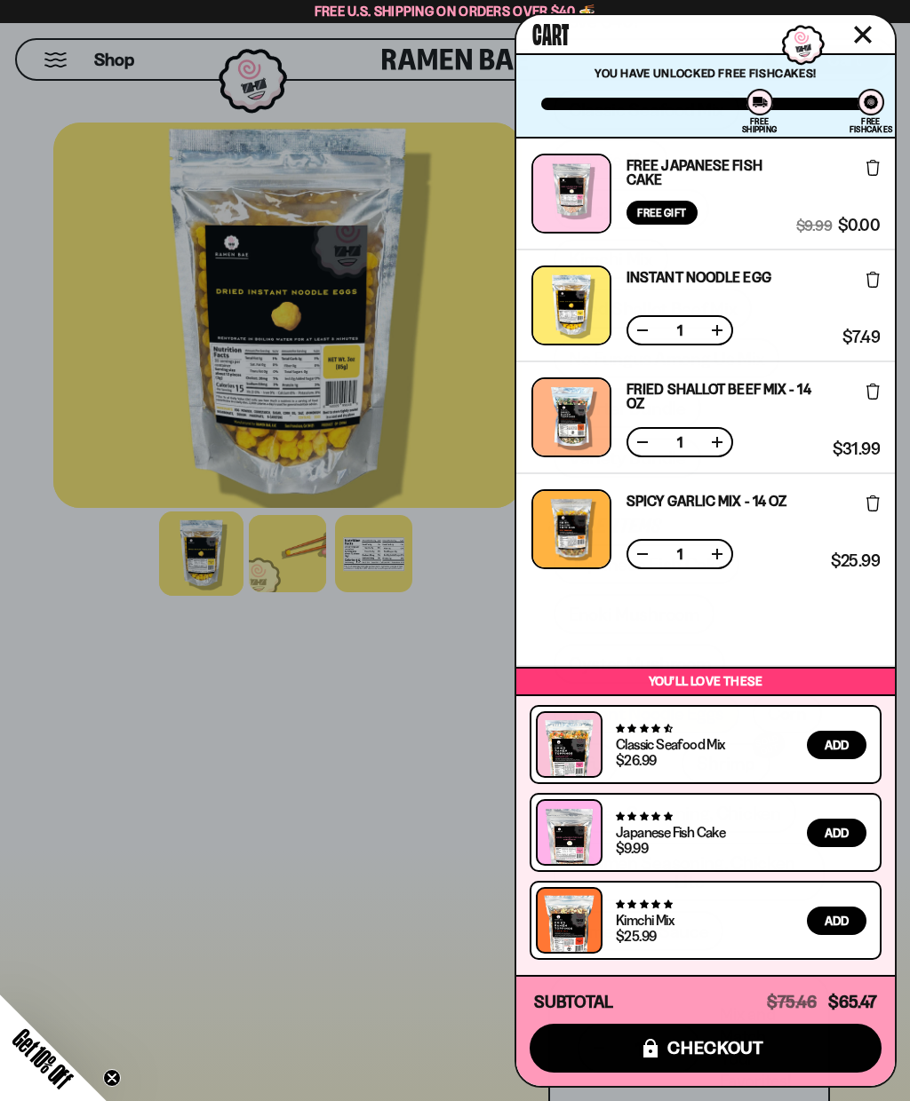
click at [341, 757] on div at bounding box center [455, 550] width 910 height 1101
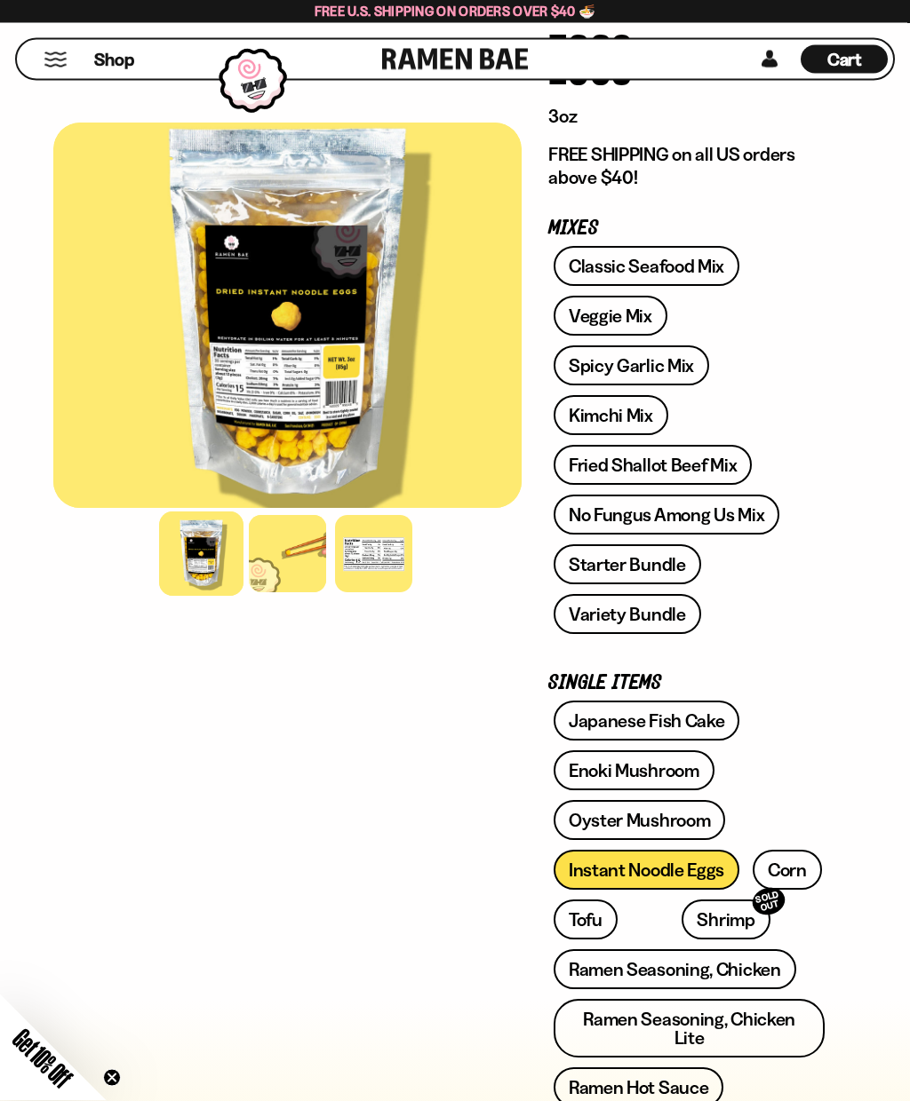
scroll to position [229, 0]
click at [686, 360] on link "Spicy Garlic Mix" at bounding box center [630, 366] width 155 height 40
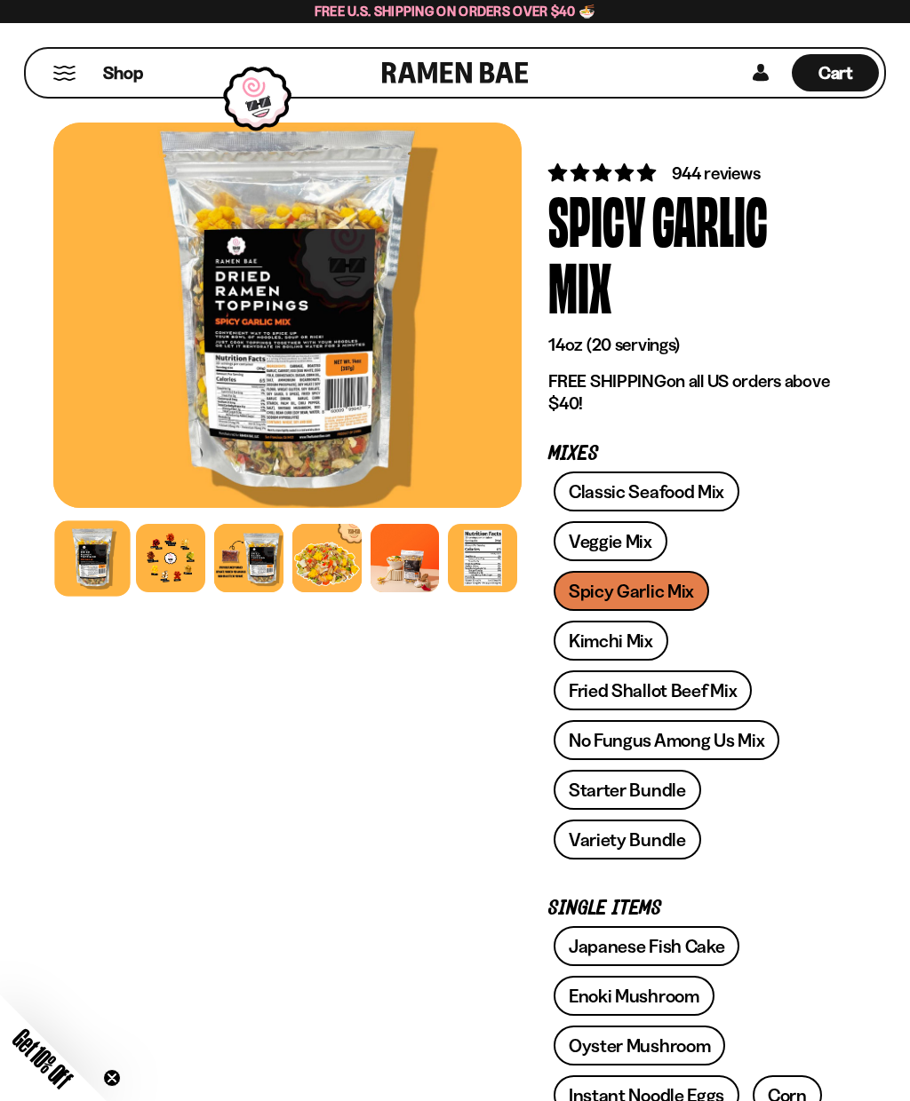
click at [183, 569] on div at bounding box center [170, 558] width 69 height 69
